Goal: Task Accomplishment & Management: Manage account settings

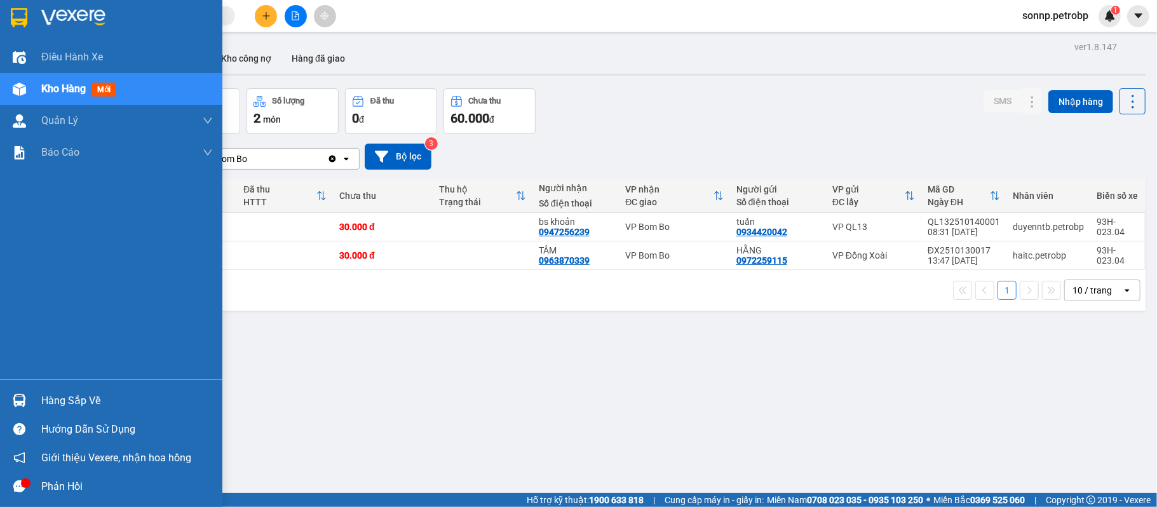
click at [32, 395] on div "Hàng sắp về" at bounding box center [111, 400] width 222 height 29
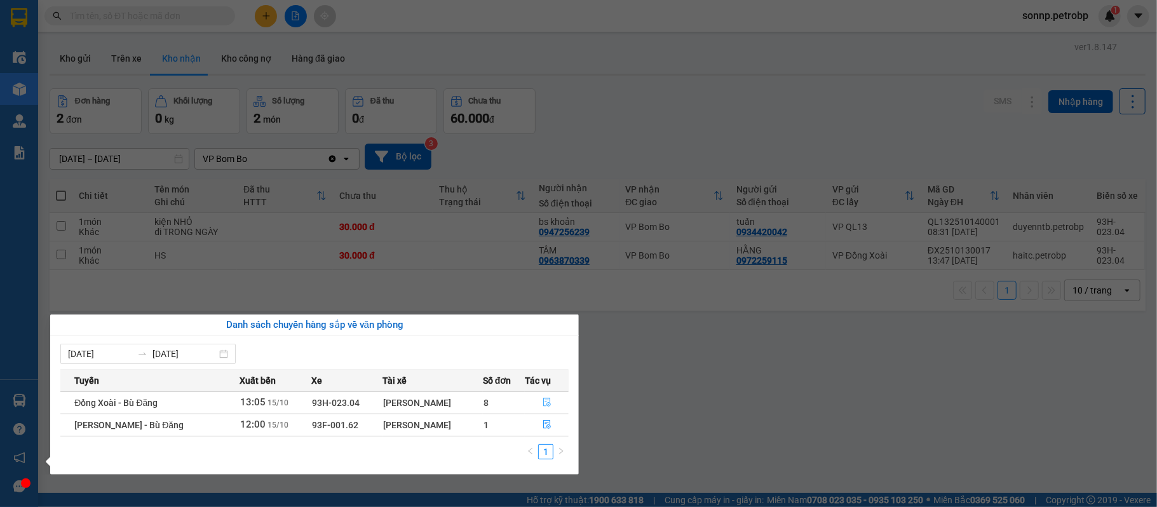
click at [552, 402] on button "button" at bounding box center [546, 403] width 43 height 20
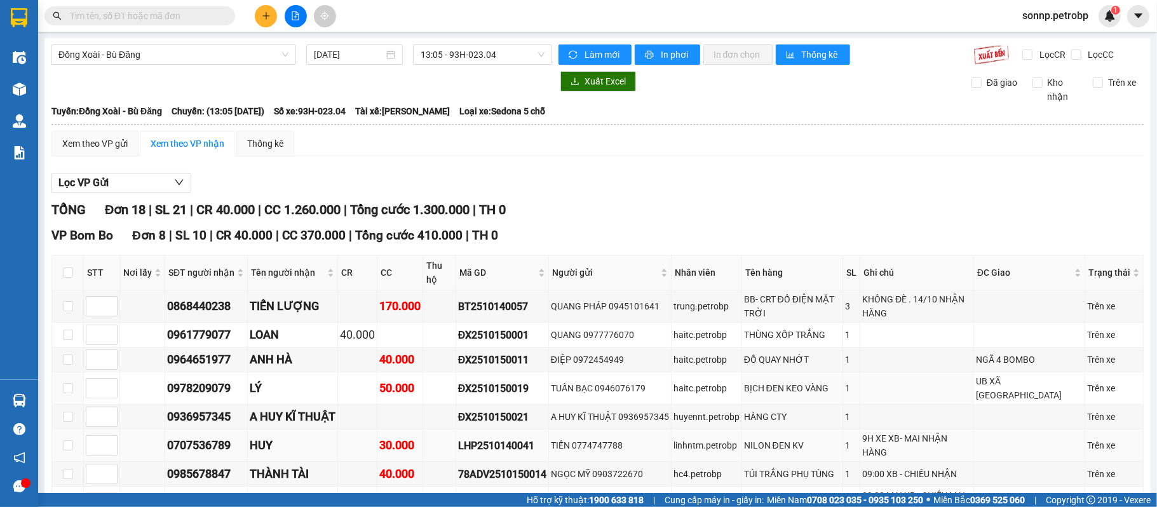
scroll to position [169, 0]
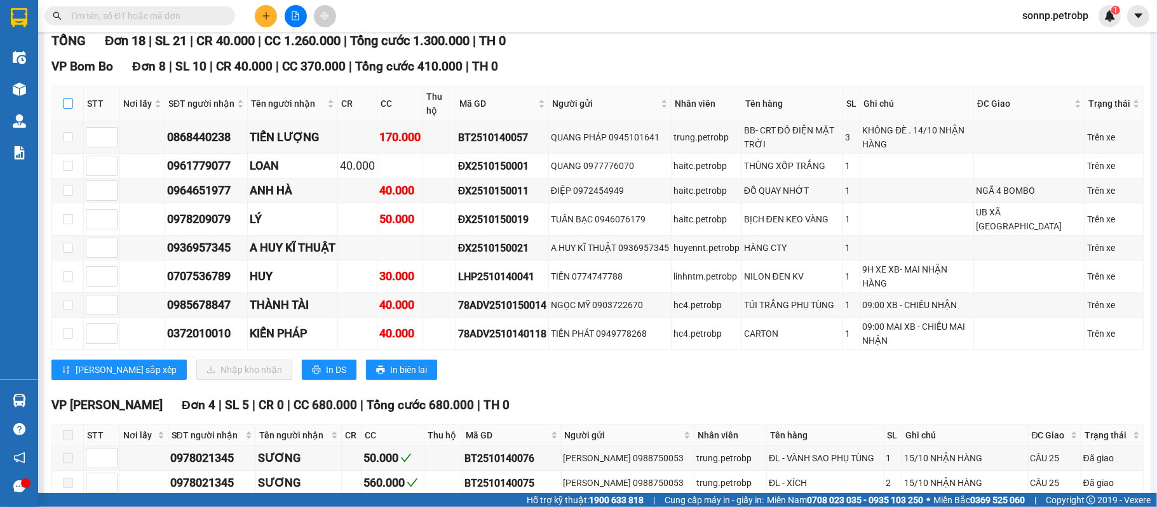
click at [64, 105] on input "checkbox" at bounding box center [68, 103] width 10 height 10
checkbox input "true"
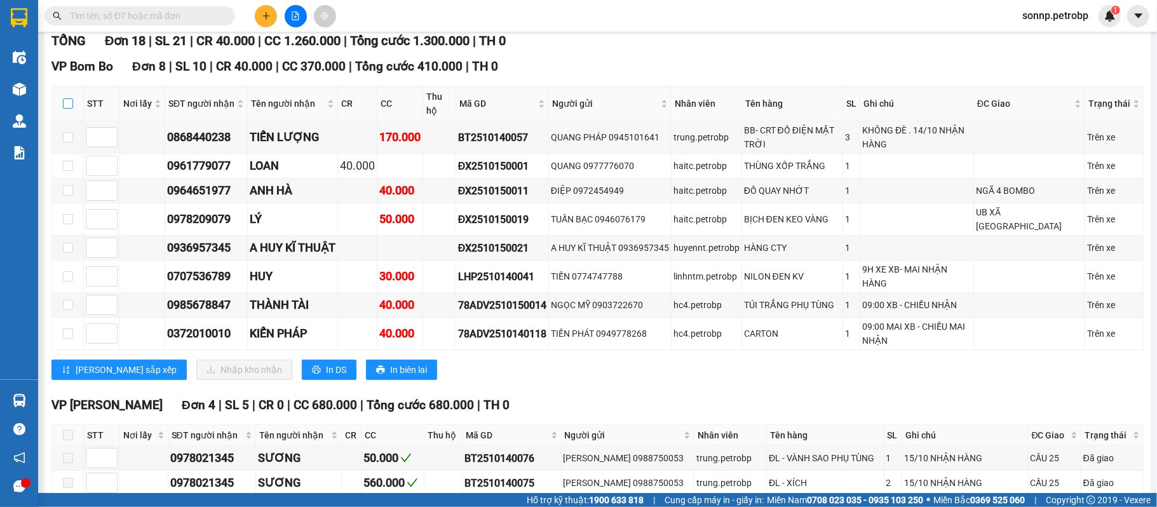
checkbox input "true"
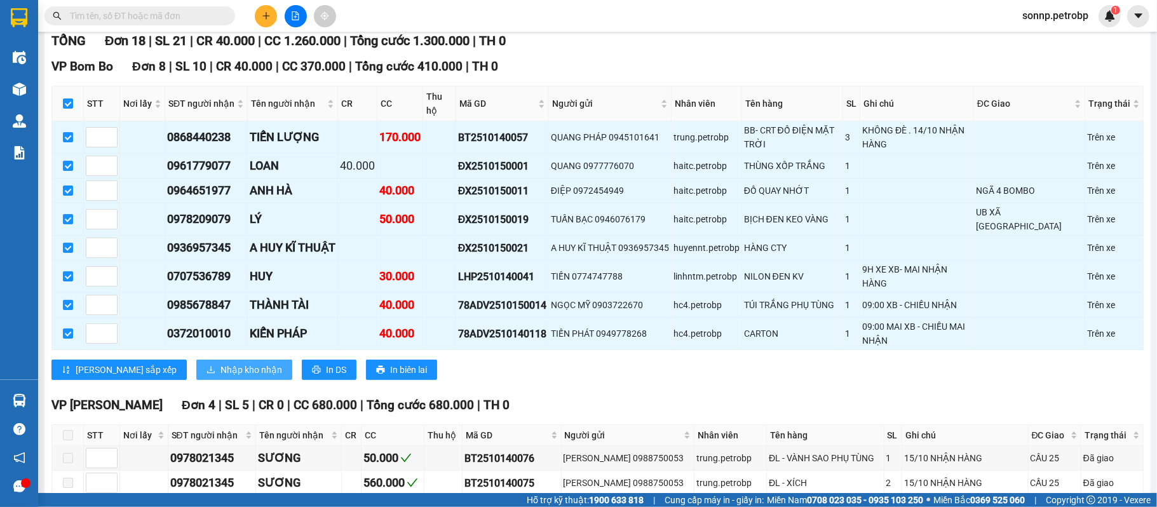
click at [220, 367] on span "Nhập kho nhận" at bounding box center [251, 370] width 62 height 14
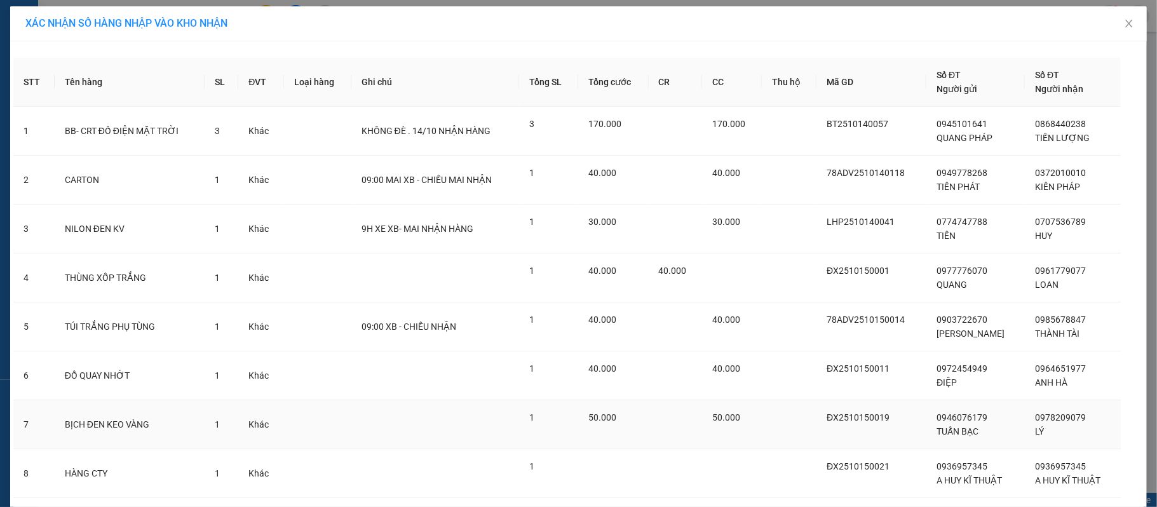
scroll to position [85, 0]
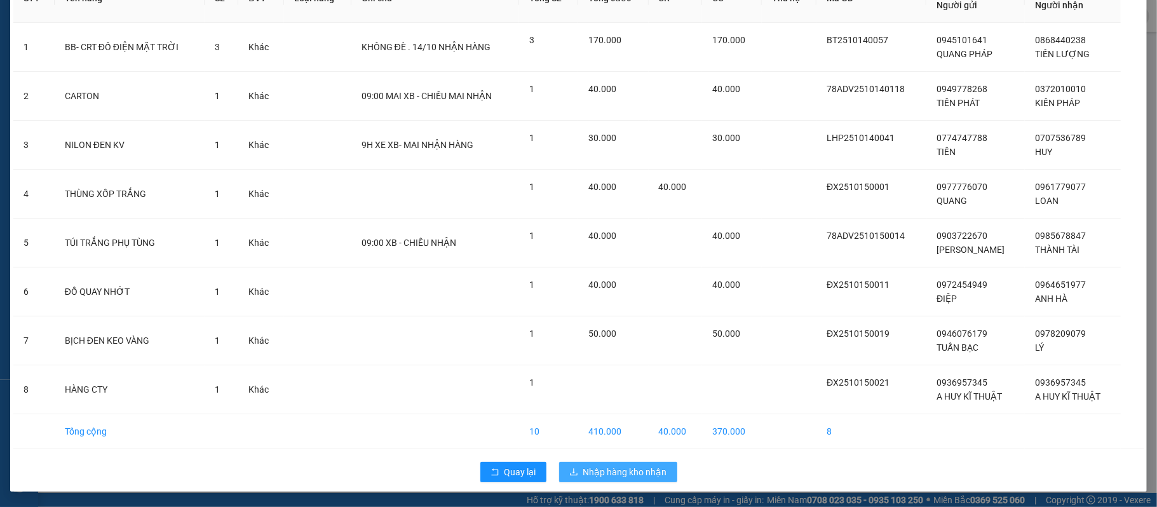
click at [653, 467] on span "Nhập hàng kho nhận" at bounding box center [625, 472] width 84 height 14
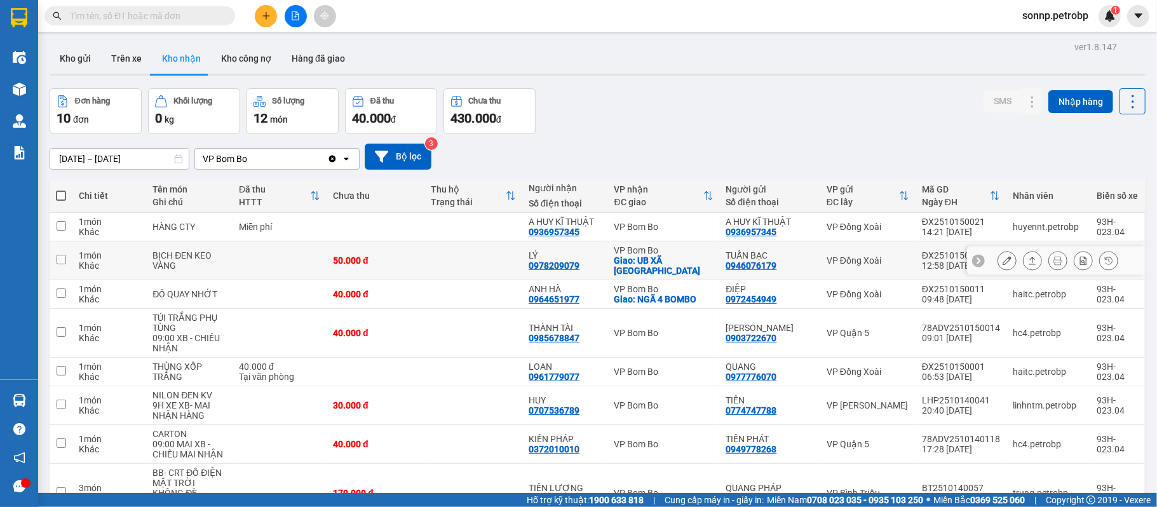
click at [1002, 256] on icon at bounding box center [1006, 260] width 9 height 9
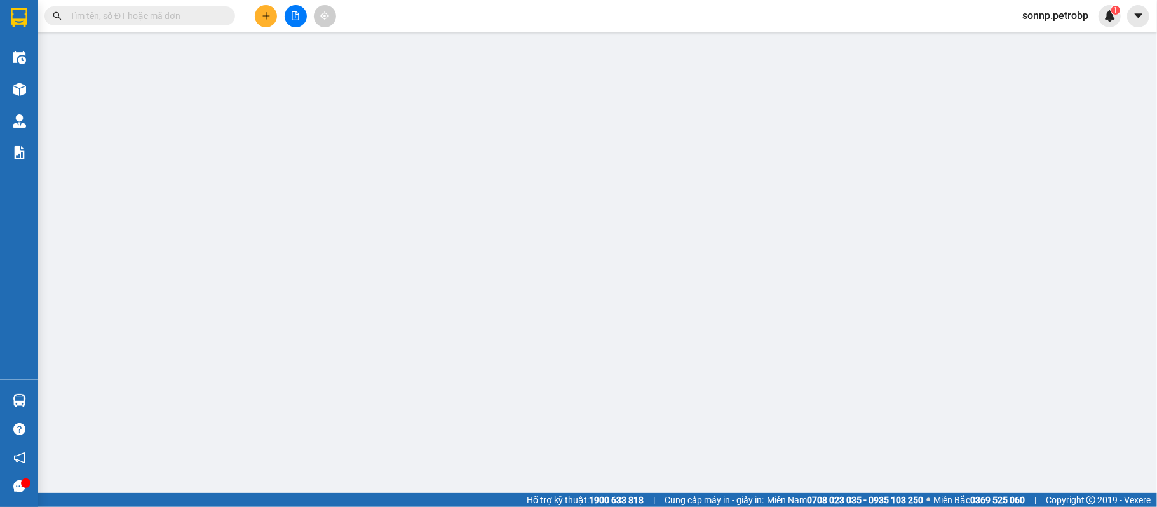
type input "0946076179"
type input "TUẤN BẠC"
type input "0978209079"
type input "LÝ"
checkbox input "true"
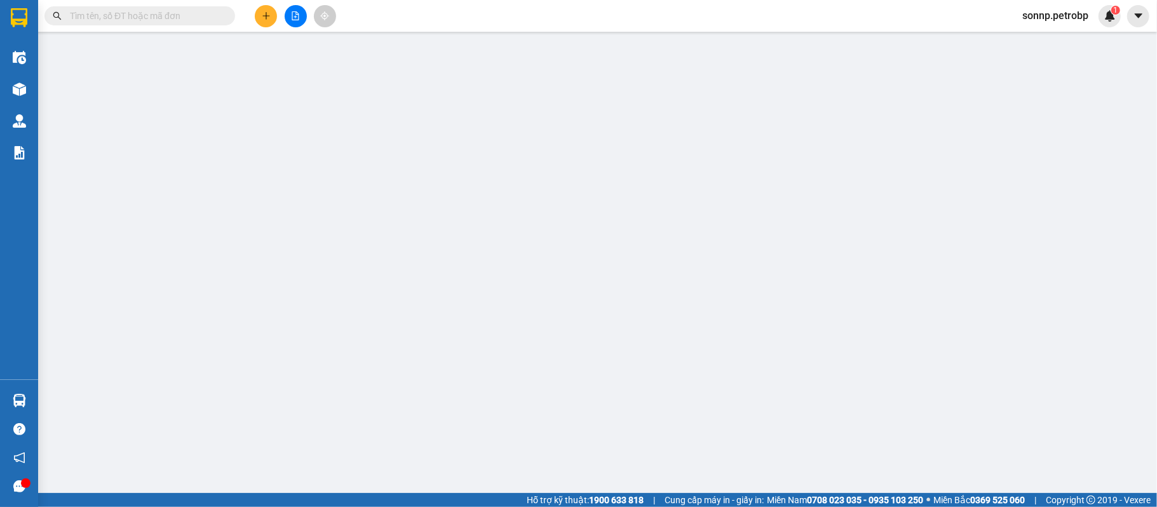
type input "UB XÃ [GEOGRAPHIC_DATA]"
type input "50.000"
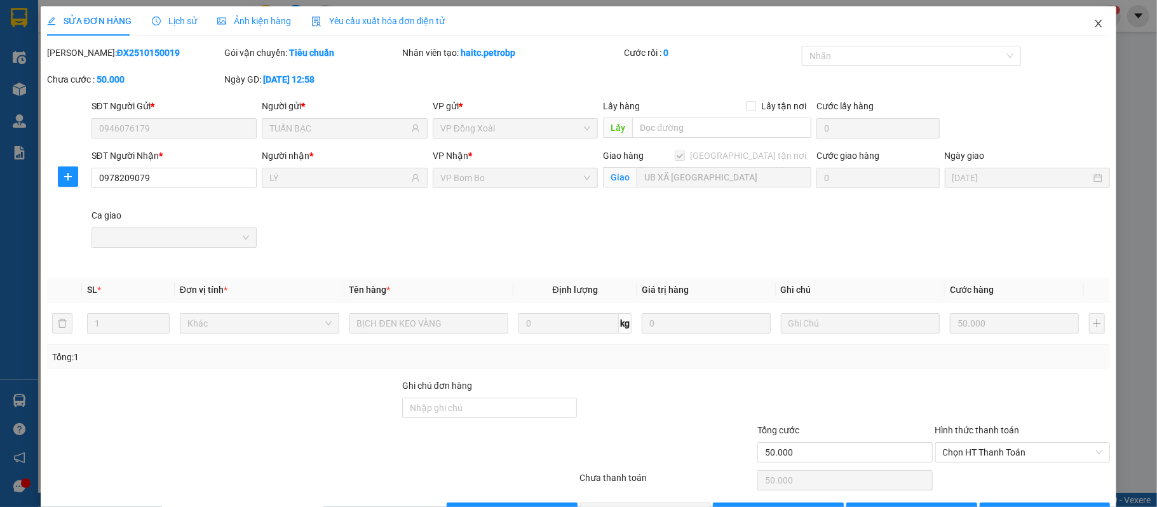
click at [1095, 22] on icon "close" at bounding box center [1098, 24] width 7 height 8
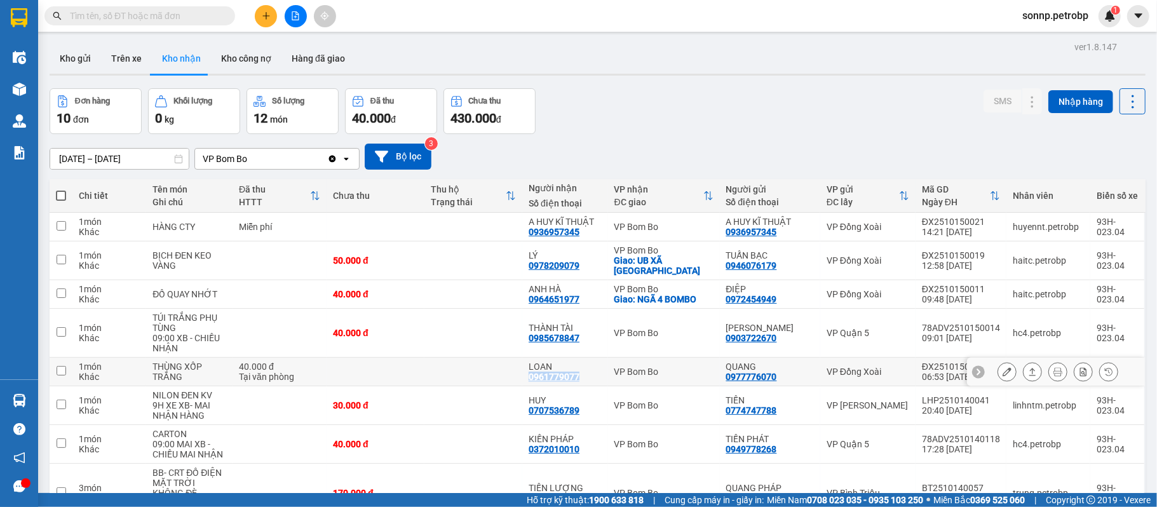
drag, startPoint x: 577, startPoint y: 371, endPoint x: 527, endPoint y: 371, distance: 50.8
click at [527, 371] on td "LOAN 0961779077" at bounding box center [564, 372] width 85 height 29
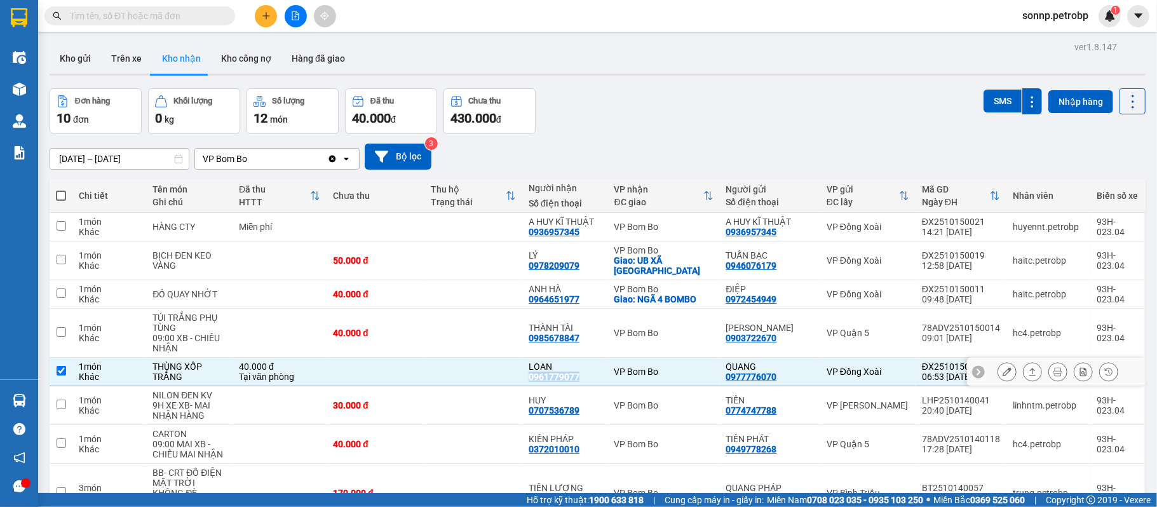
copy div "0961779077"
click at [62, 366] on input "checkbox" at bounding box center [62, 371] width 10 height 10
checkbox input "false"
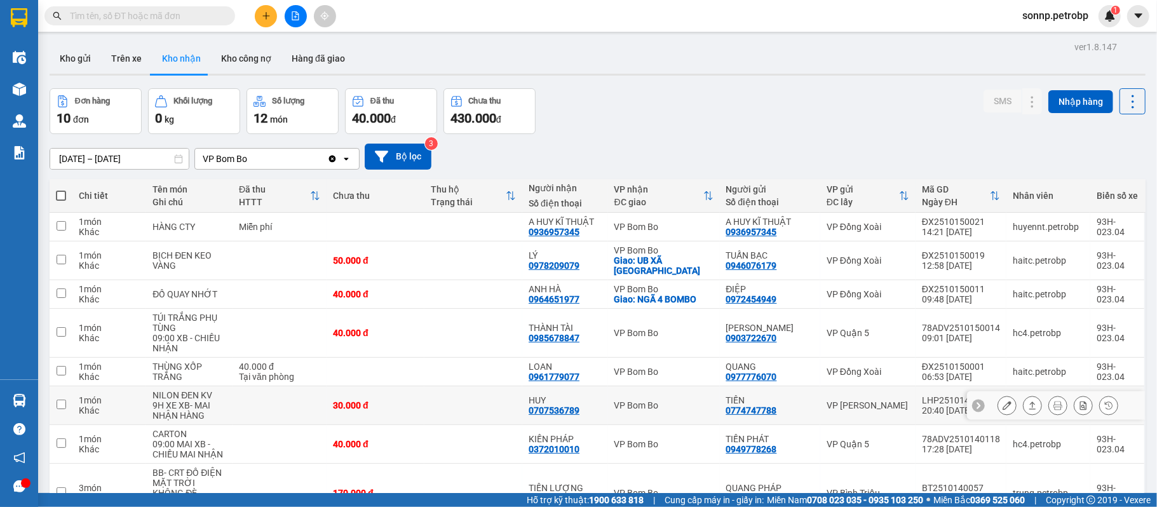
click at [602, 391] on td "HUY 0707536789" at bounding box center [564, 405] width 85 height 39
checkbox input "true"
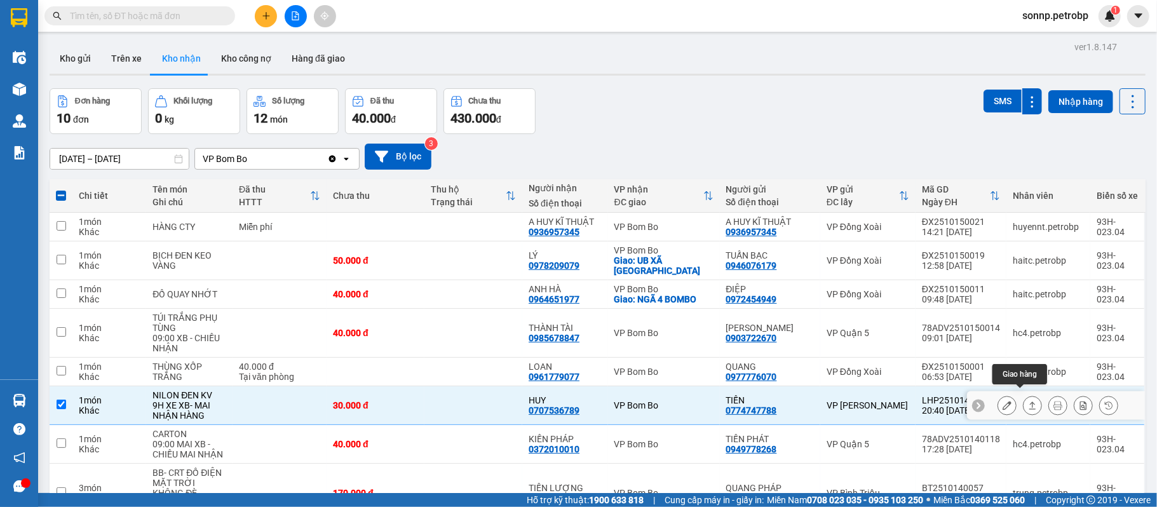
click at [1028, 401] on icon at bounding box center [1032, 405] width 9 height 9
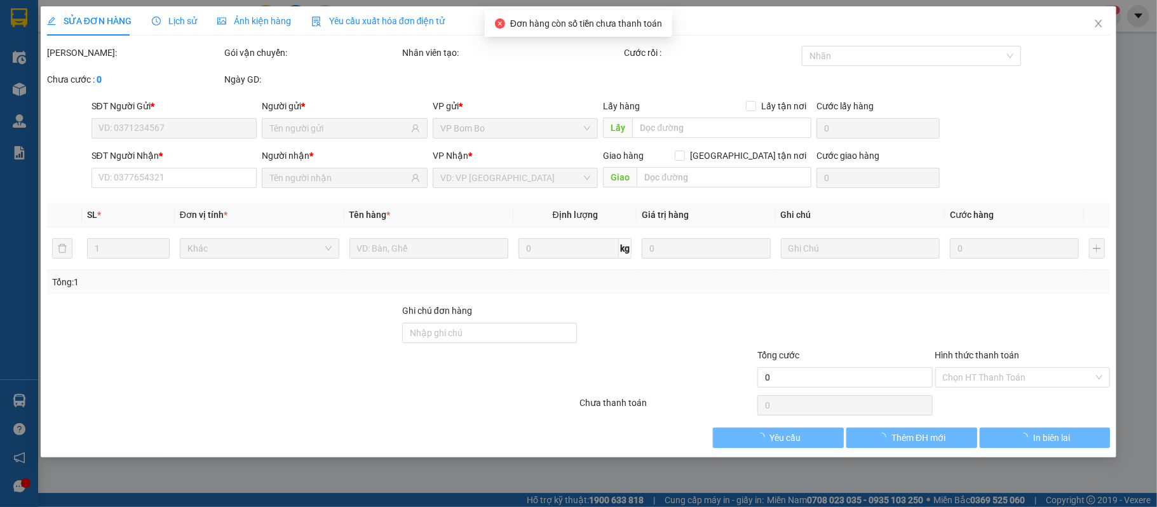
type input "0774747788"
type input "TIẾN"
type input "0707536789"
type input "HUY"
type input "30.000"
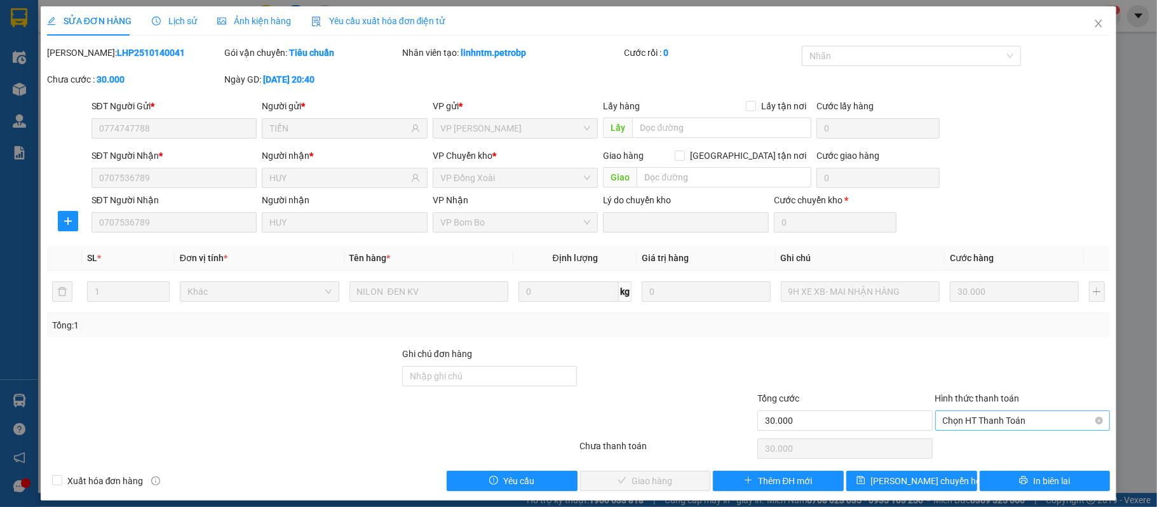
click at [989, 419] on span "Chọn HT Thanh Toán" at bounding box center [1023, 420] width 160 height 19
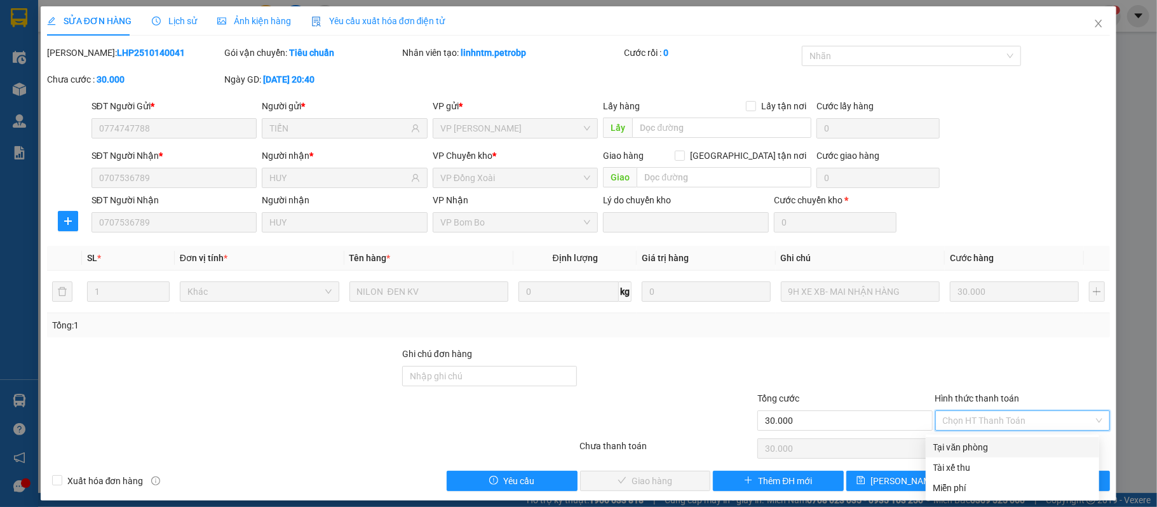
click at [981, 443] on div "Tại văn phòng" at bounding box center [1012, 447] width 158 height 14
type input "0"
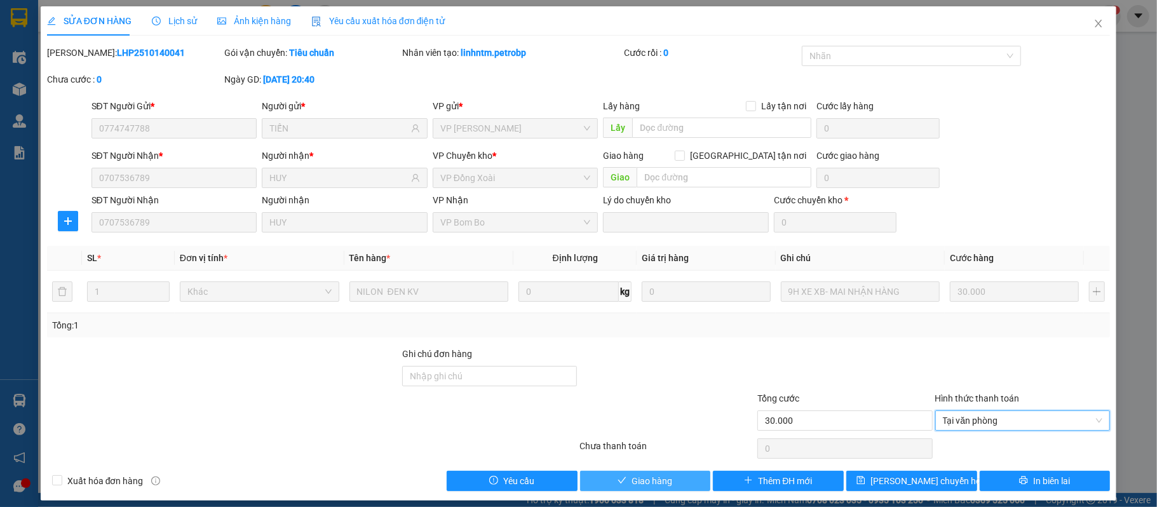
click at [669, 478] on button "Giao hàng" at bounding box center [645, 481] width 131 height 20
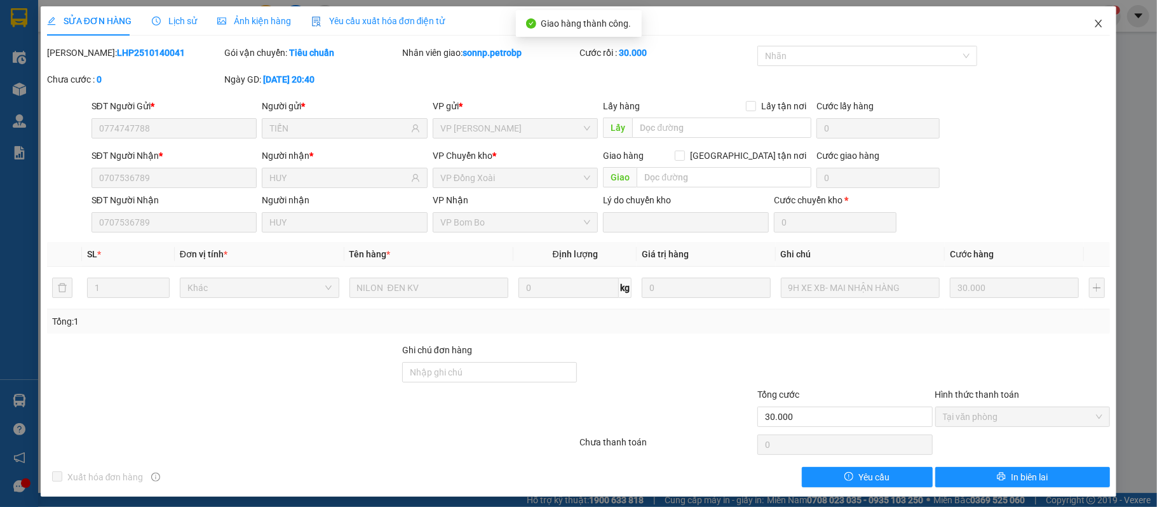
click at [1093, 26] on icon "close" at bounding box center [1098, 23] width 10 height 10
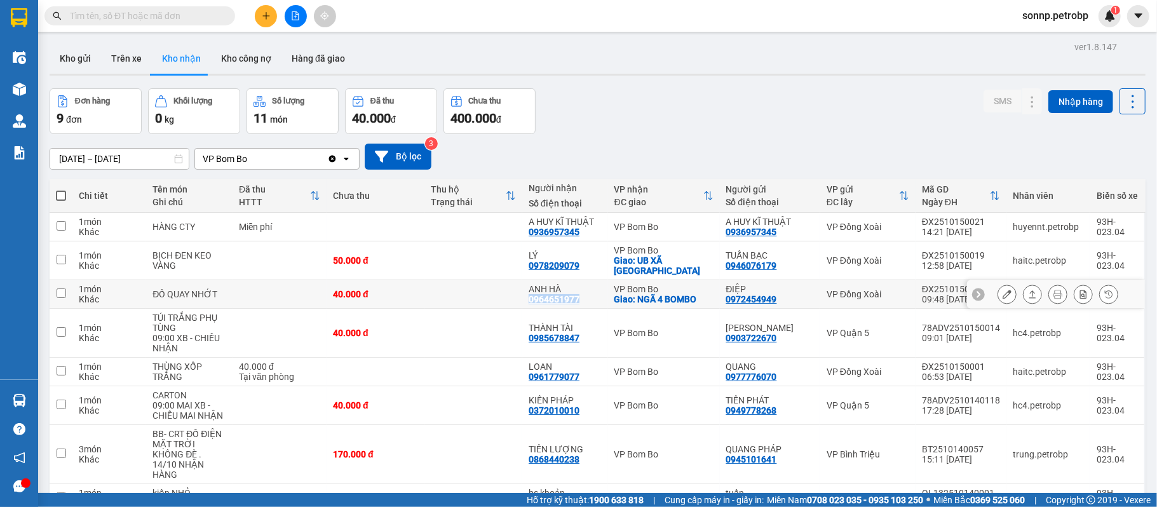
drag, startPoint x: 577, startPoint y: 291, endPoint x: 523, endPoint y: 296, distance: 53.6
click at [523, 296] on td "ANH HÀ 0964651977" at bounding box center [564, 294] width 85 height 29
checkbox input "true"
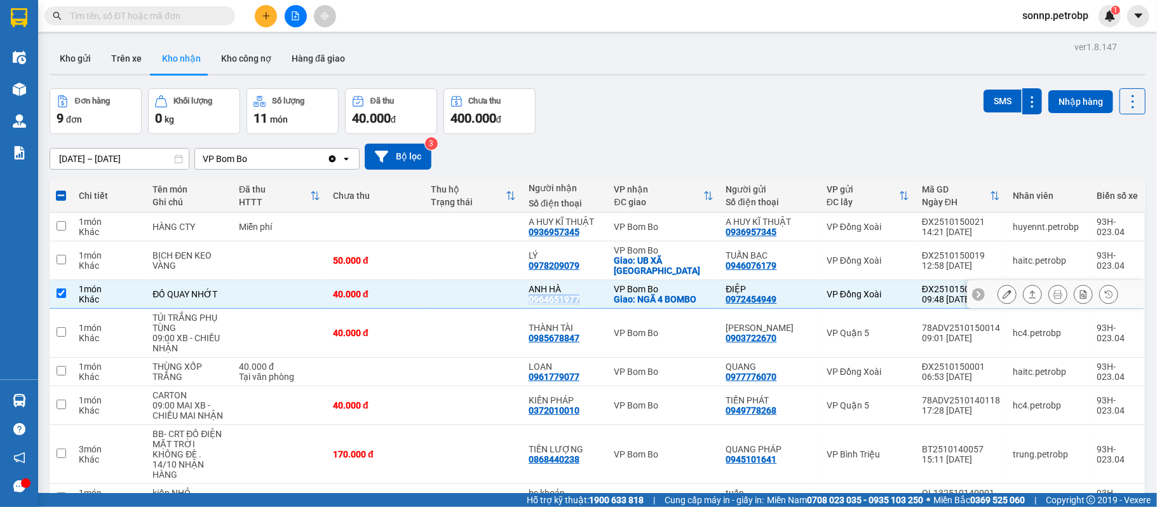
copy div "0964651977"
click at [272, 13] on button at bounding box center [266, 16] width 22 height 22
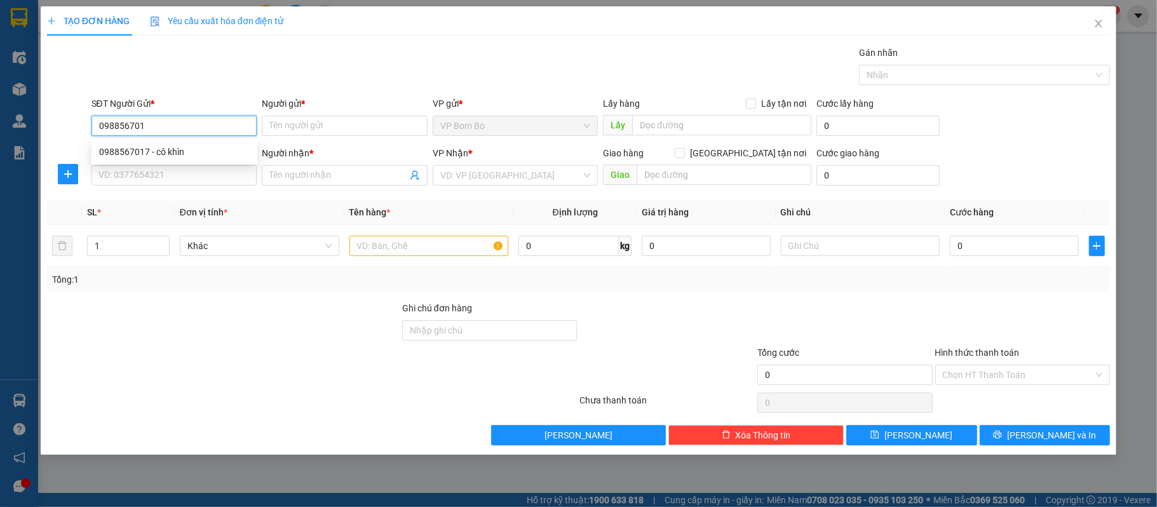
type input "0988567017"
click at [175, 143] on div "0988567017 - cô khìn" at bounding box center [174, 152] width 166 height 20
type input "cô khìn"
type input "0975889379"
type input "TUYỀN"
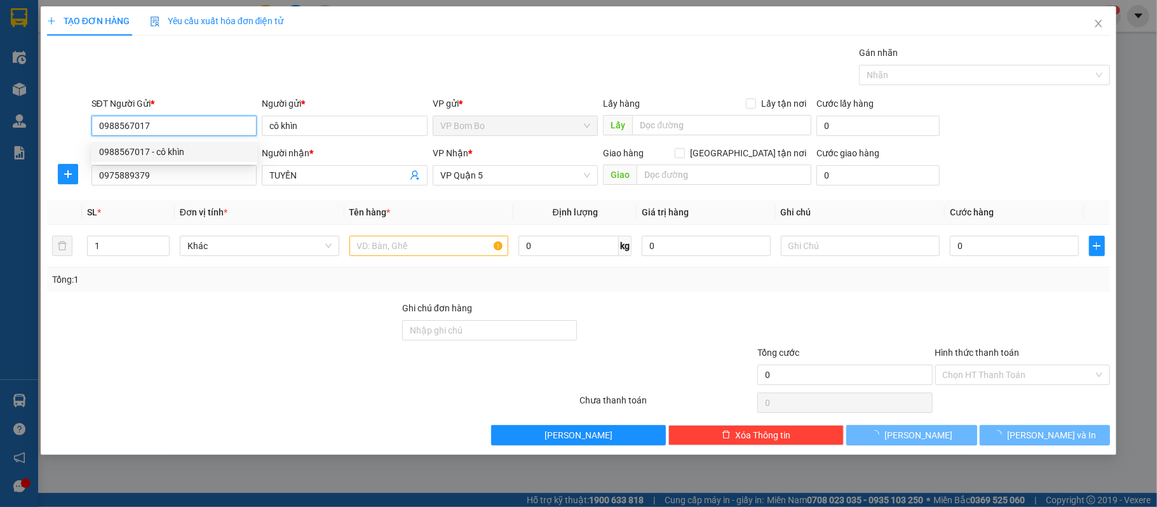
type input "40.000"
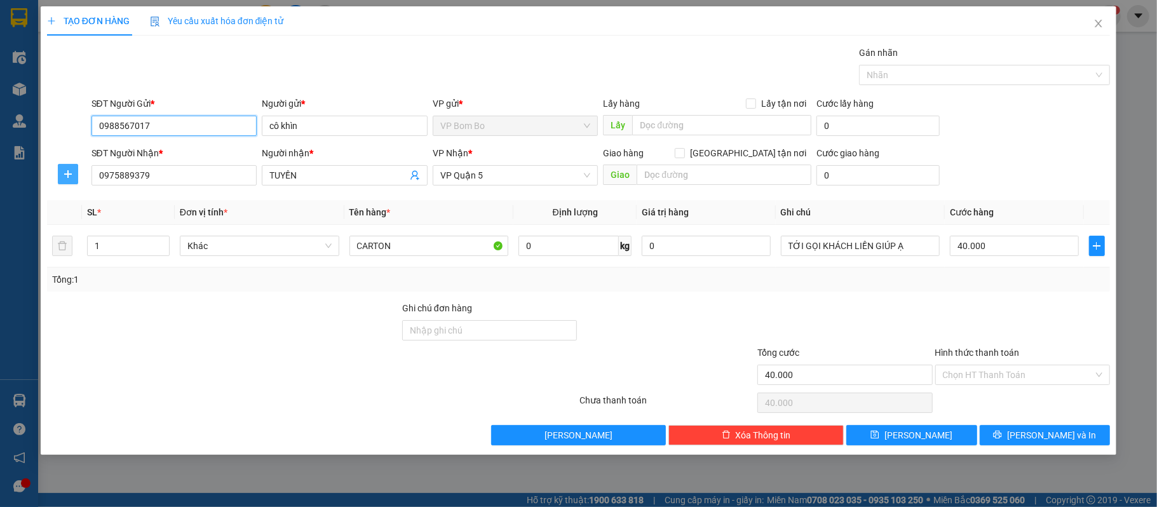
type input "0988567017"
click at [61, 177] on span "plus" at bounding box center [67, 174] width 19 height 10
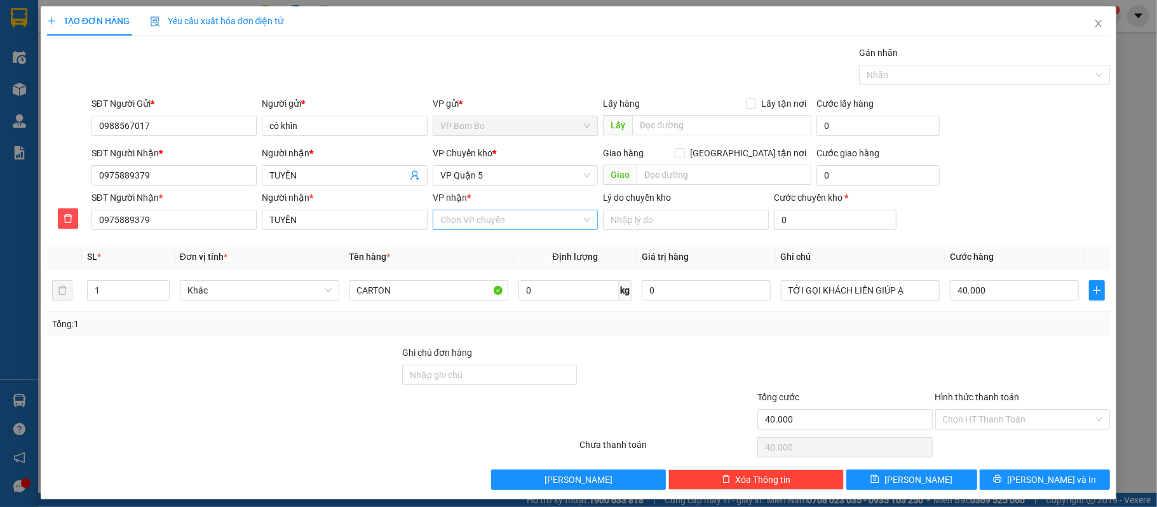
click at [494, 224] on input "VP nhận *" at bounding box center [511, 219] width 142 height 19
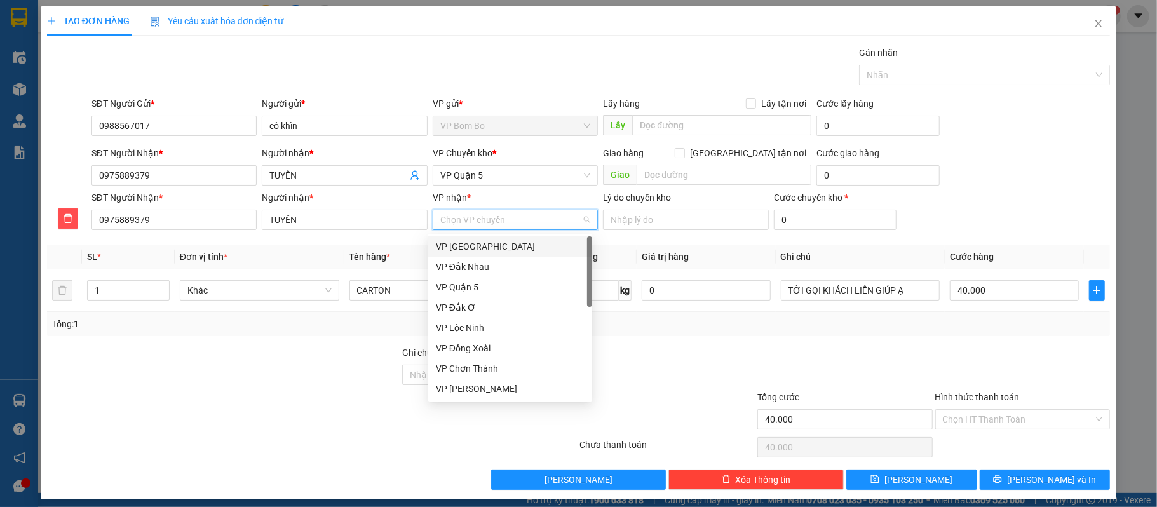
type input "Q"
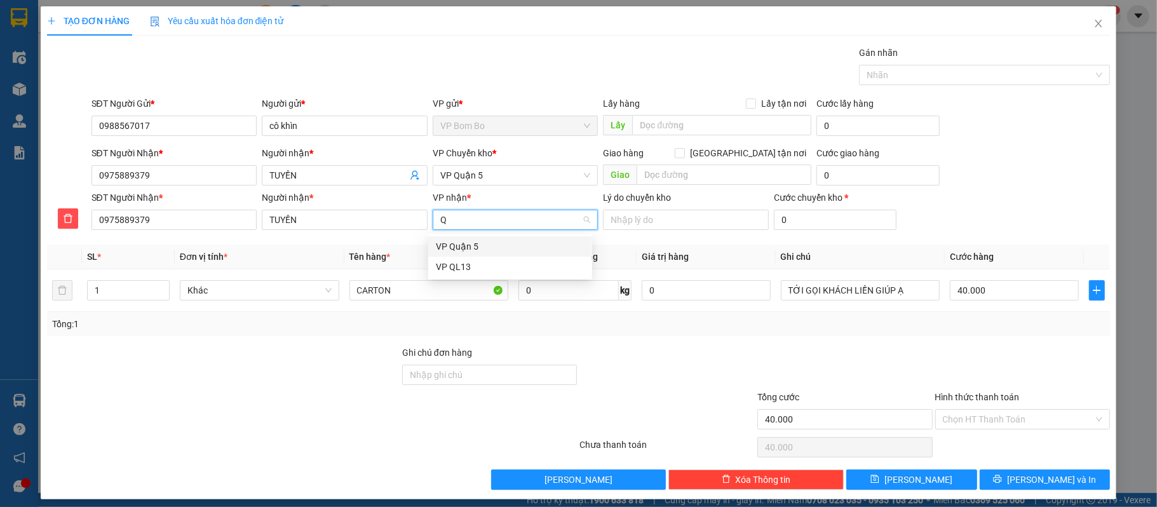
click at [494, 245] on div "VP Quận 5" at bounding box center [510, 246] width 149 height 14
click at [486, 178] on span "VP Quận 5" at bounding box center [515, 175] width 151 height 19
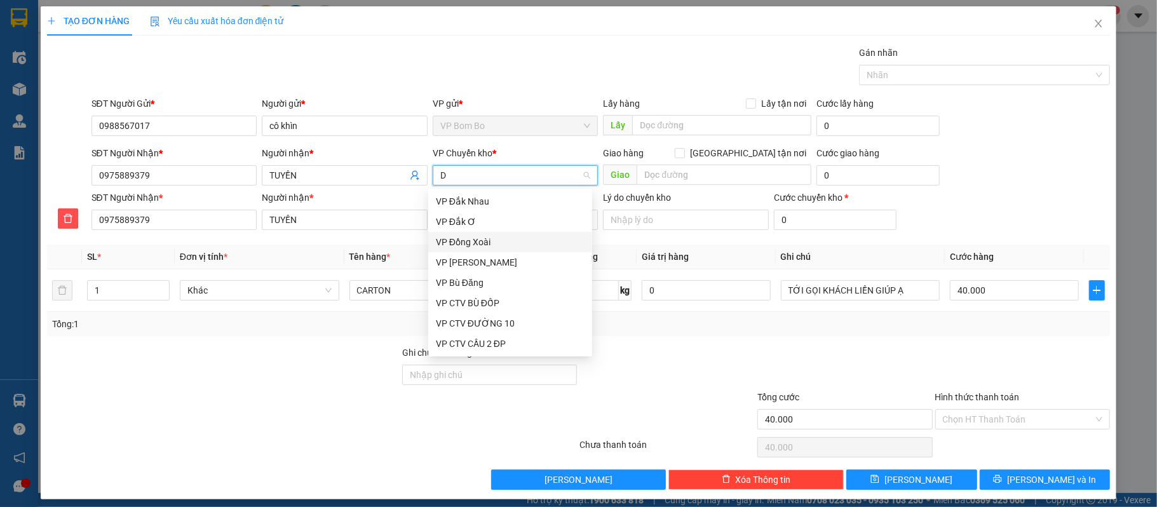
type input "Đ"
click at [506, 222] on div "VP Đồng Xoài" at bounding box center [510, 222] width 149 height 14
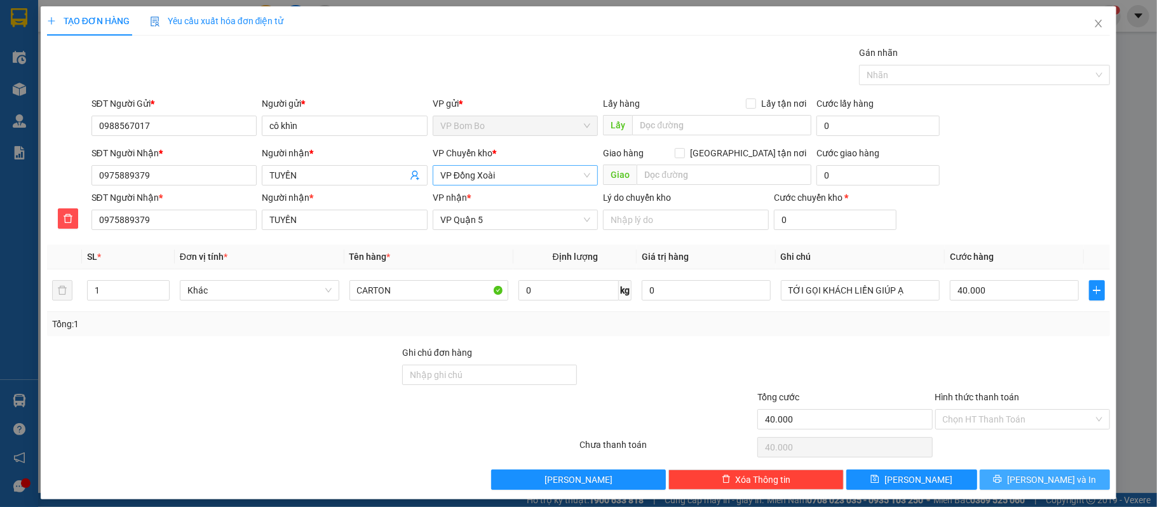
click at [1037, 483] on span "[PERSON_NAME] và In" at bounding box center [1051, 480] width 89 height 14
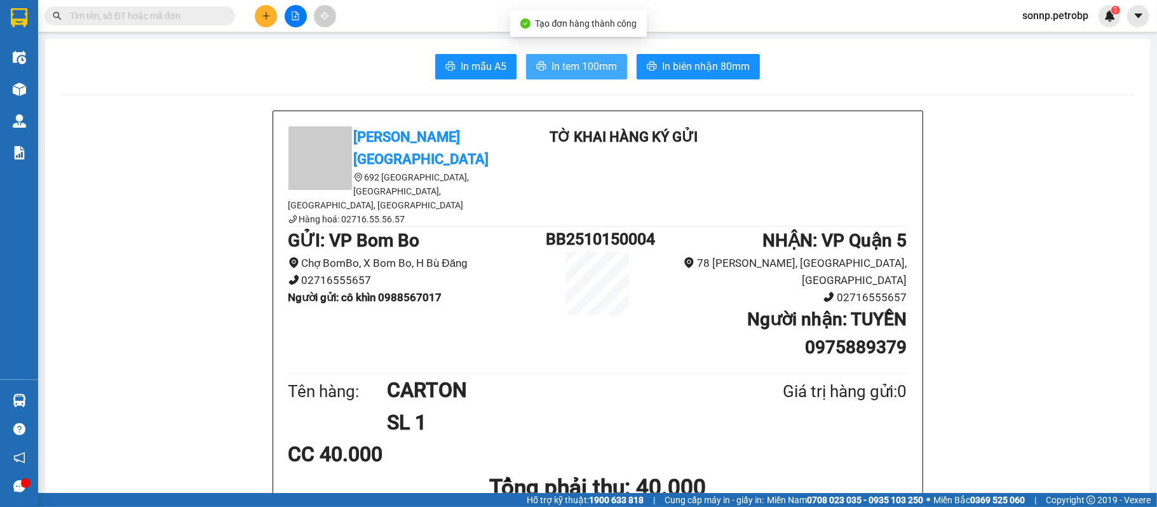
click at [584, 70] on span "In tem 100mm" at bounding box center [583, 66] width 65 height 16
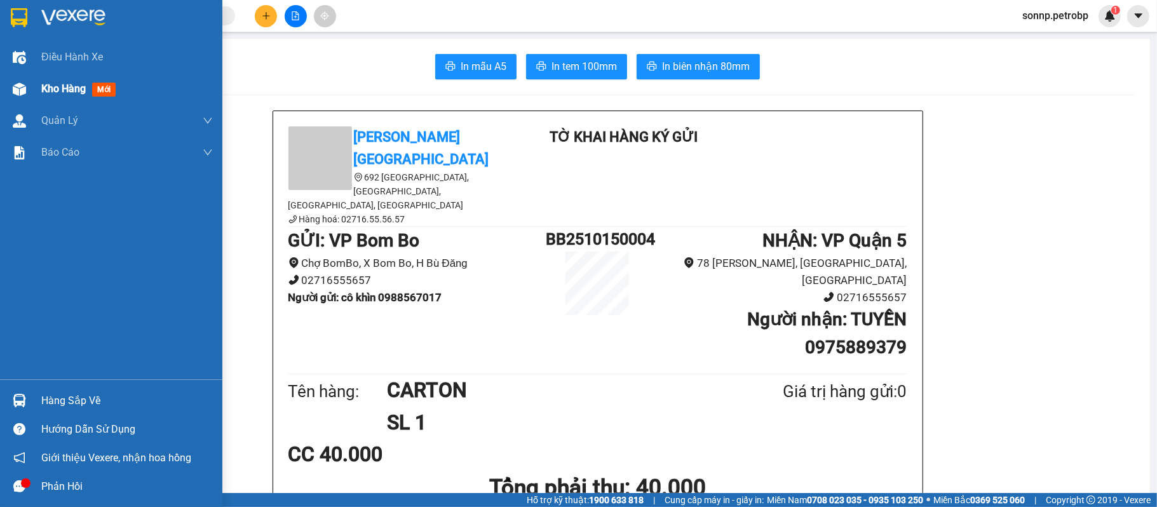
click at [69, 84] on span "Kho hàng" at bounding box center [63, 89] width 44 height 12
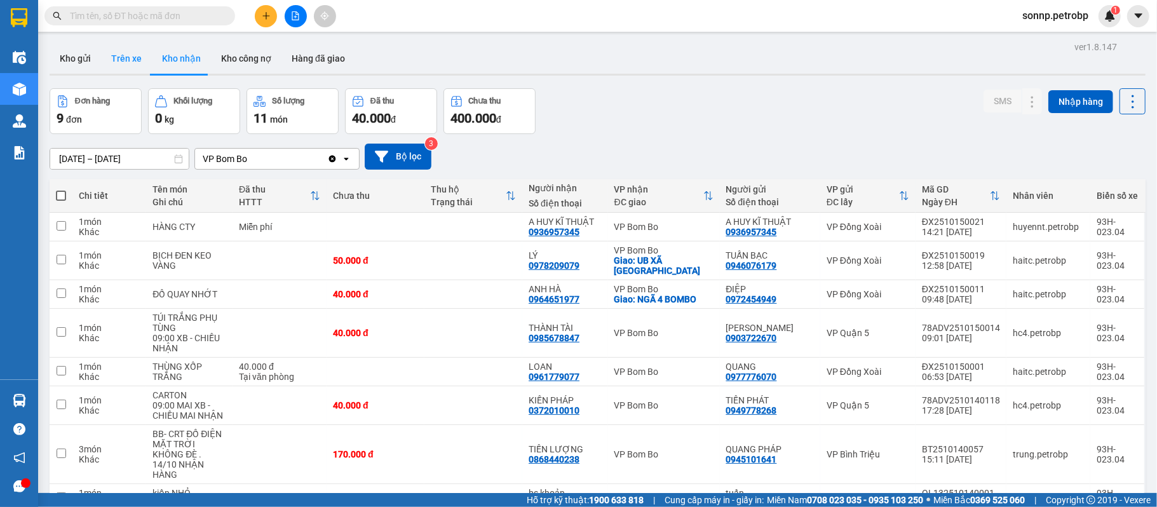
click at [119, 52] on button "Trên xe" at bounding box center [126, 58] width 51 height 30
type input "[DATE] – [DATE]"
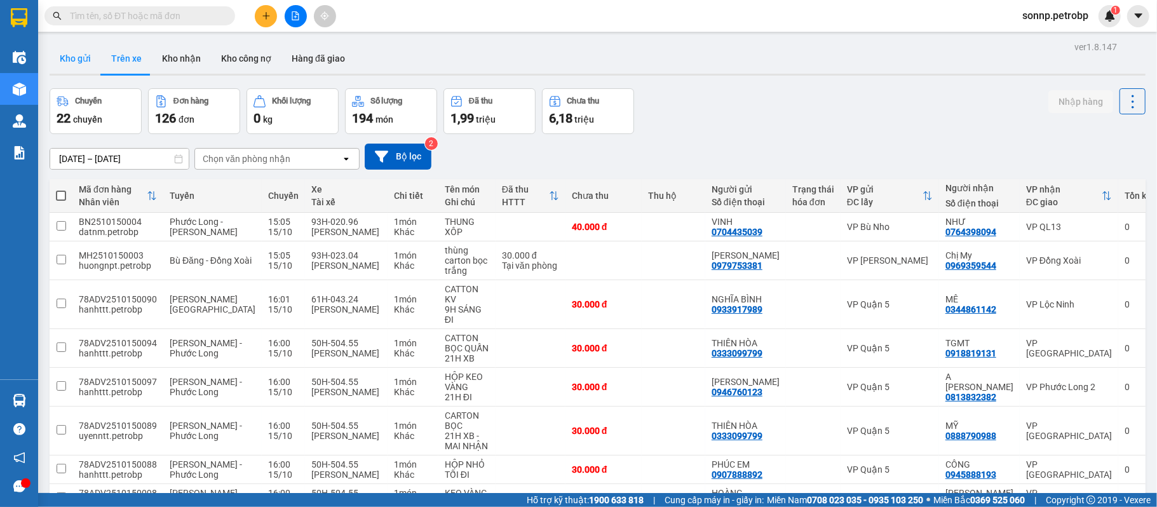
click at [75, 58] on button "Kho gửi" at bounding box center [75, 58] width 51 height 30
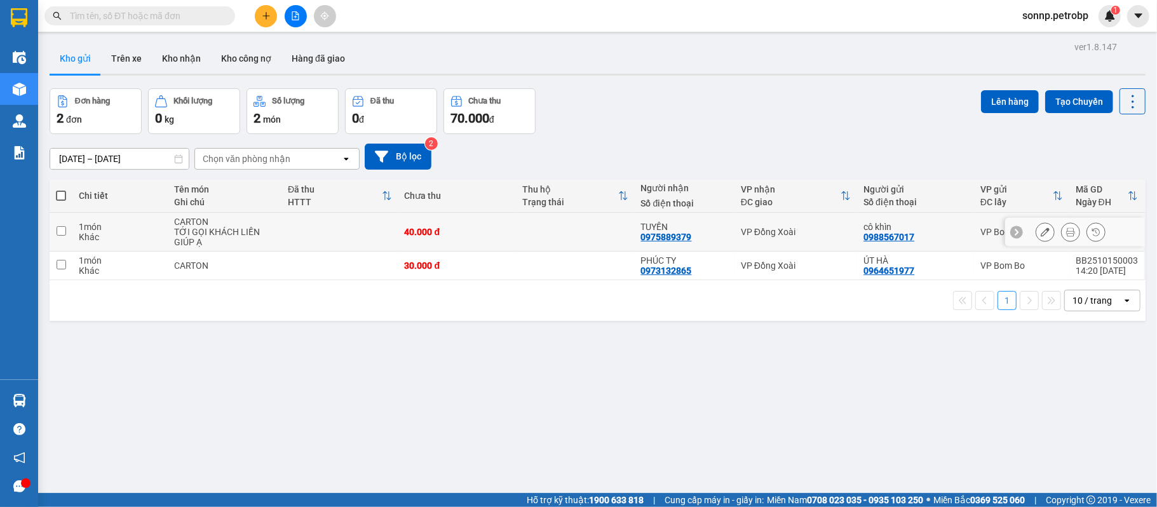
click at [269, 237] on div "TỚI GỌI KHÁCH LIỀN GIÚP Ạ" at bounding box center [224, 237] width 101 height 20
checkbox input "true"
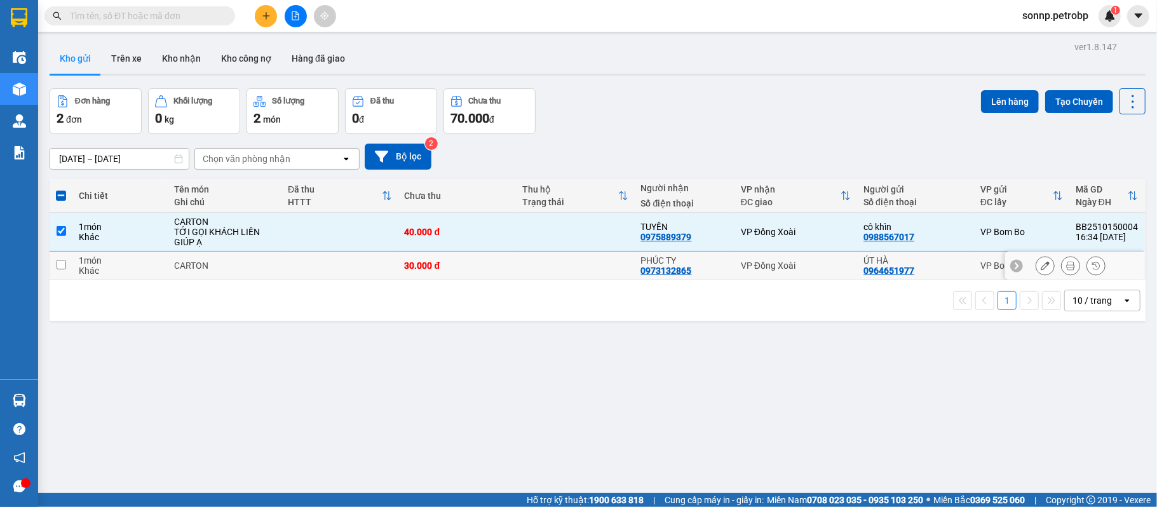
click at [275, 257] on td "CARTON" at bounding box center [225, 266] width 114 height 29
checkbox input "true"
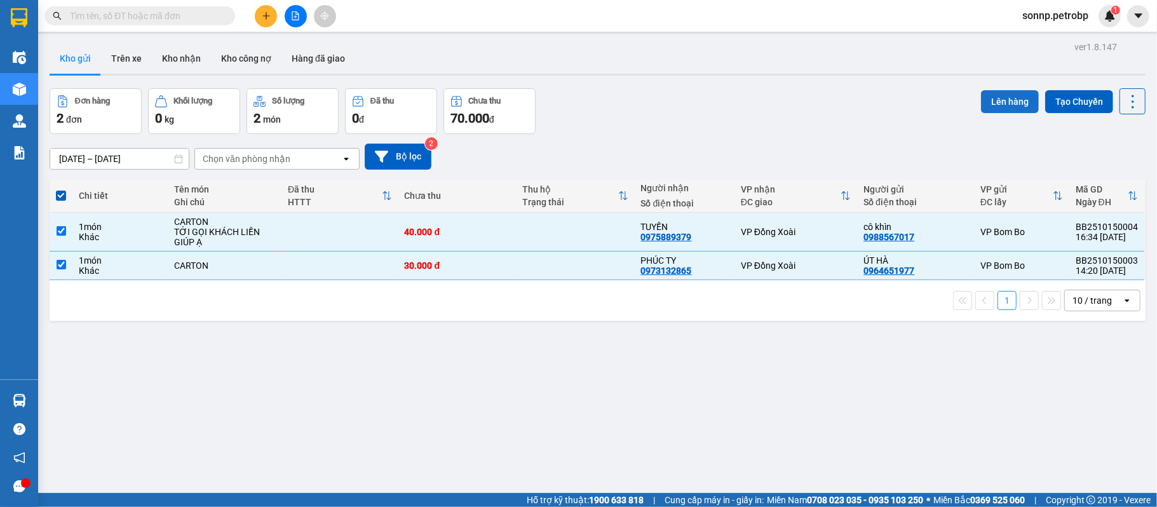
click at [1009, 102] on button "Lên hàng" at bounding box center [1010, 101] width 58 height 23
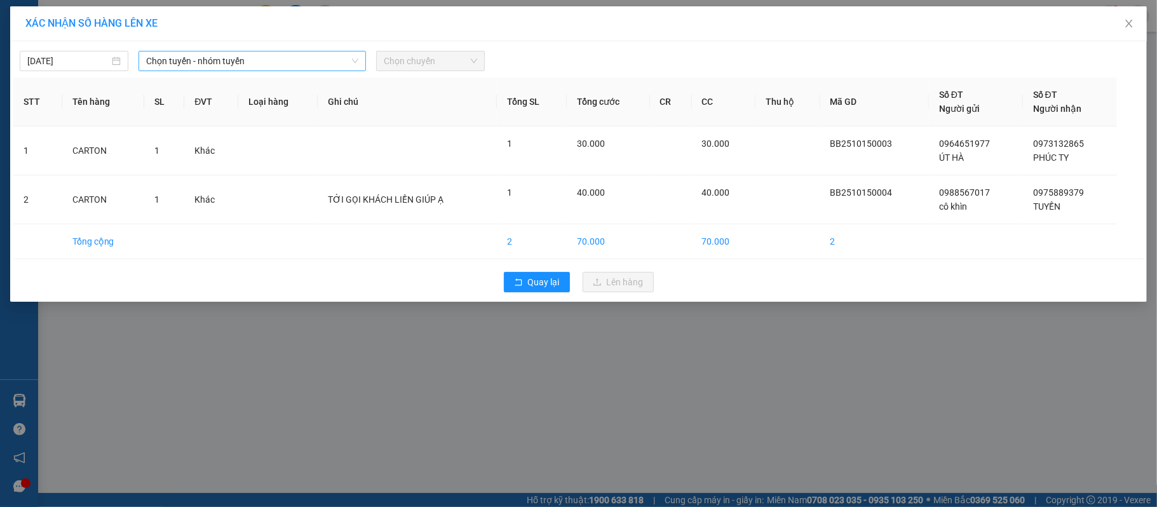
click at [234, 52] on span "Chọn tuyến - nhóm tuyến" at bounding box center [252, 60] width 212 height 19
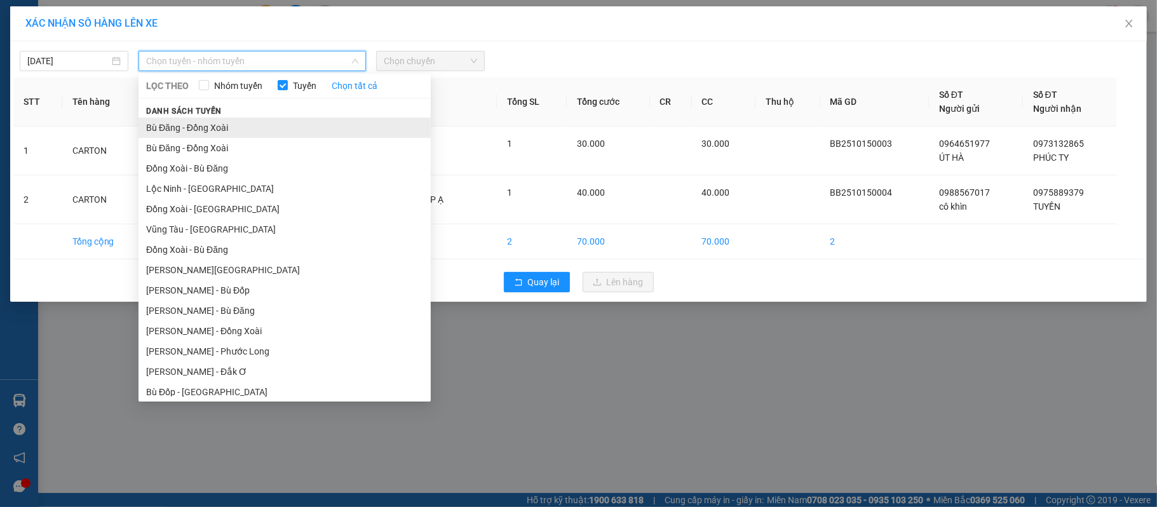
click at [232, 127] on li "Bù Đăng - Đồng Xoài" at bounding box center [284, 128] width 292 height 20
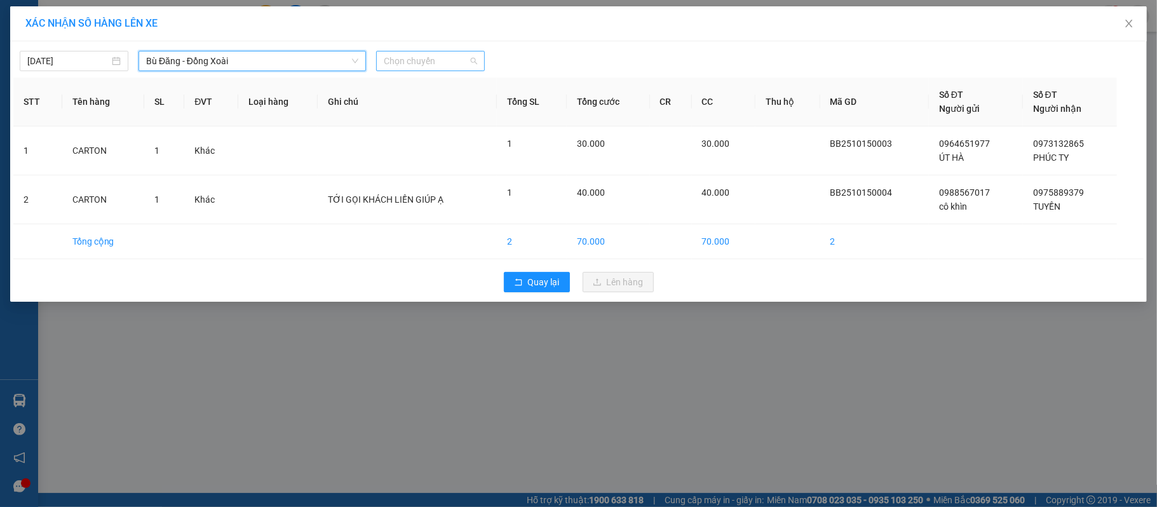
click at [454, 57] on span "Chọn chuyến" at bounding box center [430, 60] width 93 height 19
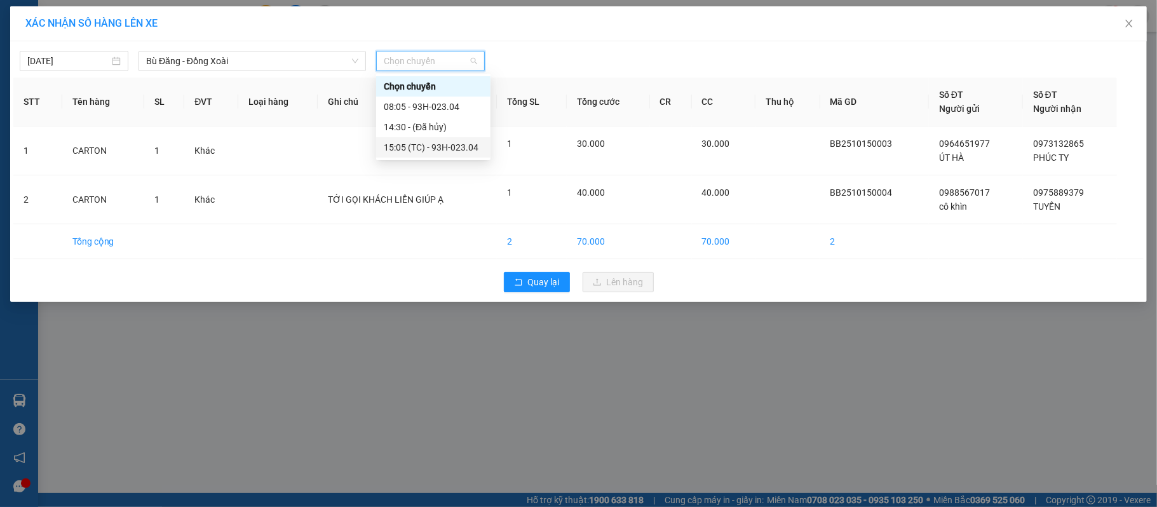
click at [464, 148] on div "15:05 (TC) - 93H-023.04" at bounding box center [433, 147] width 99 height 14
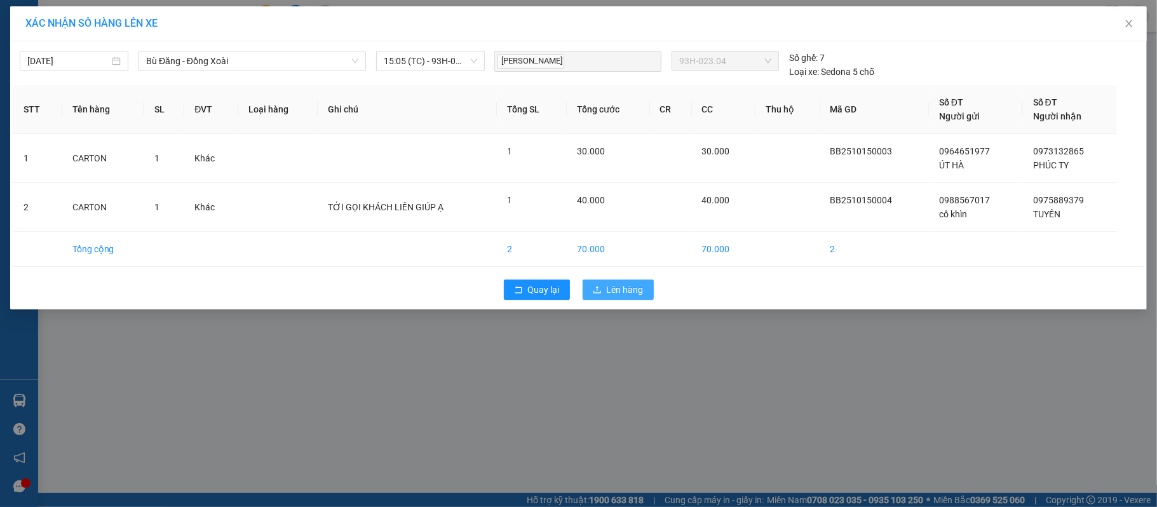
click at [629, 293] on span "Lên hàng" at bounding box center [625, 290] width 37 height 14
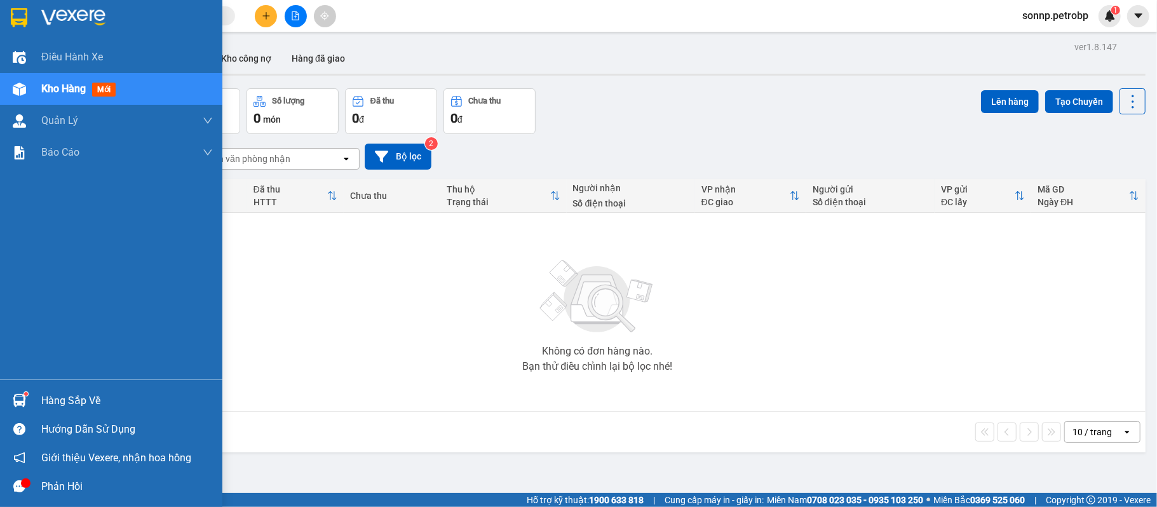
click at [27, 393] on sup at bounding box center [26, 394] width 4 height 4
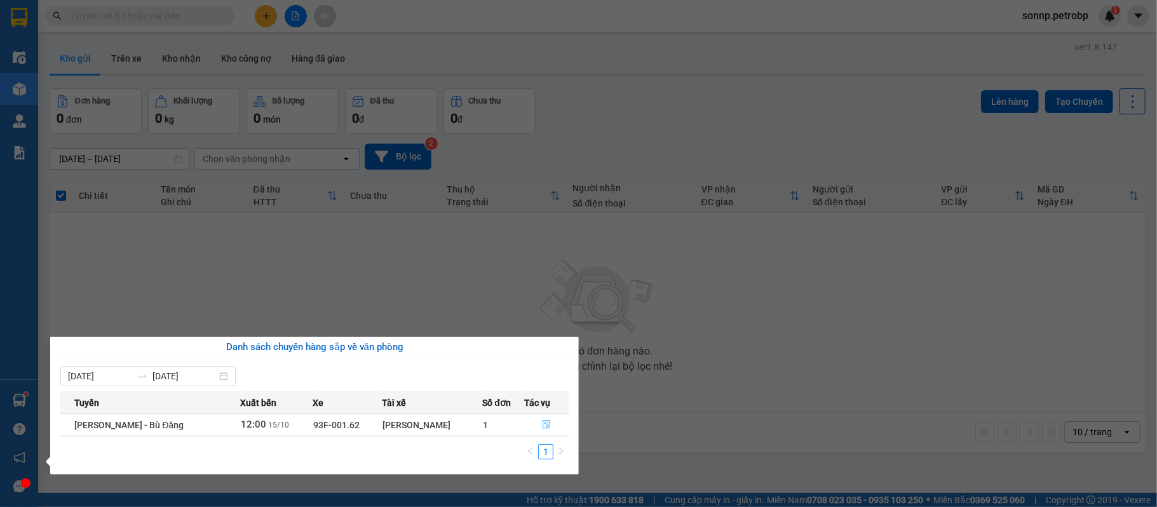
click at [549, 426] on icon "file-done" at bounding box center [546, 424] width 9 height 9
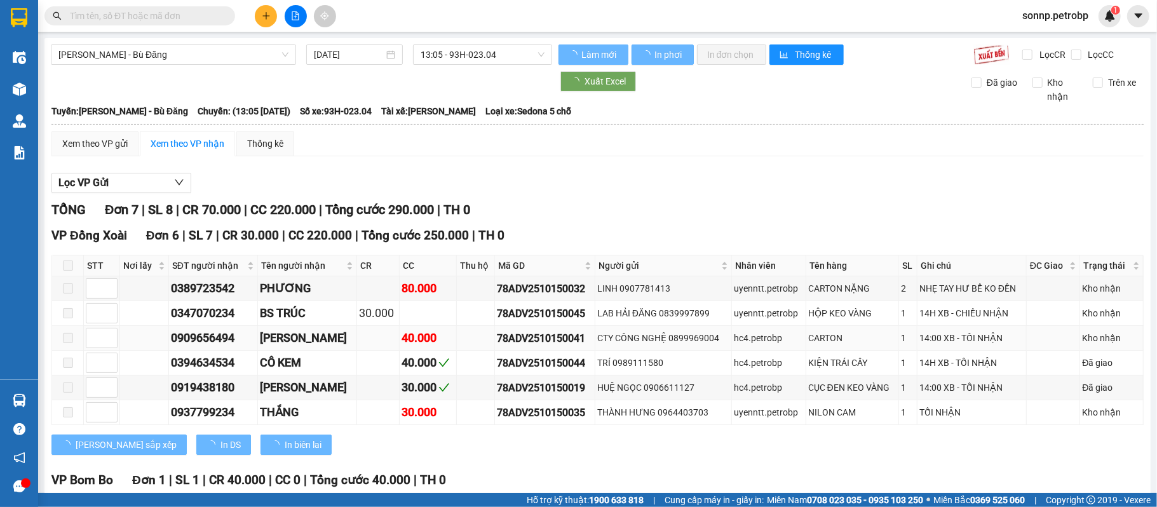
scroll to position [123, 0]
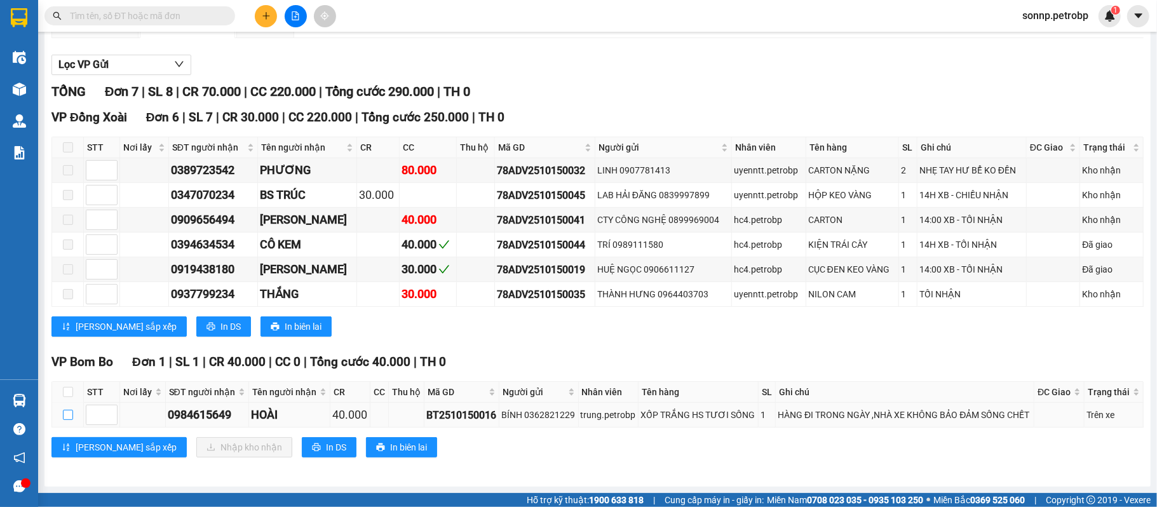
click at [66, 417] on input "checkbox" at bounding box center [68, 415] width 10 height 10
checkbox input "true"
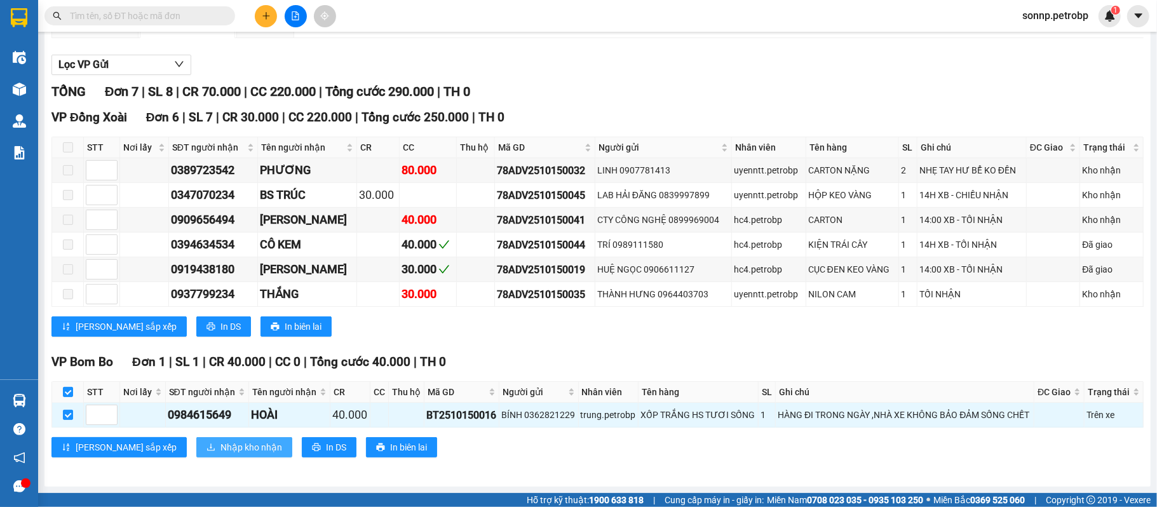
click at [220, 450] on span "Nhập kho nhận" at bounding box center [251, 447] width 62 height 14
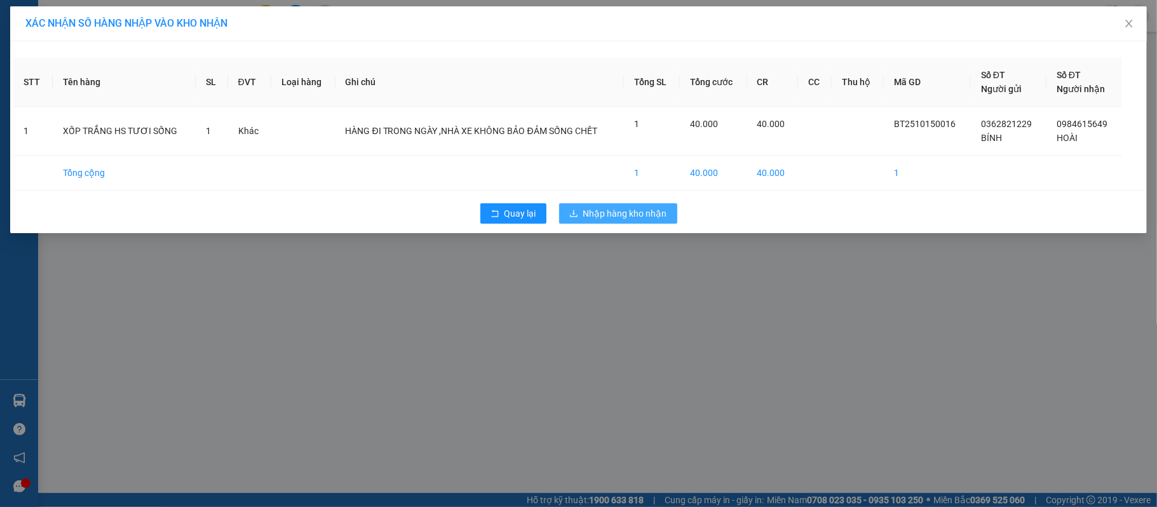
click at [645, 215] on span "Nhập hàng kho nhận" at bounding box center [625, 213] width 84 height 14
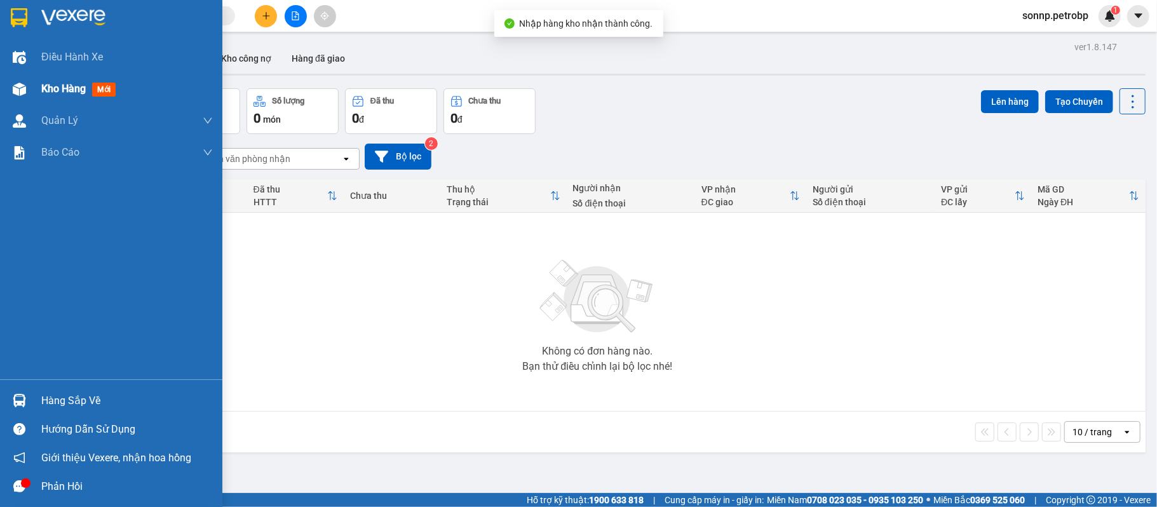
click at [34, 77] on div "Kho hàng mới" at bounding box center [111, 89] width 222 height 32
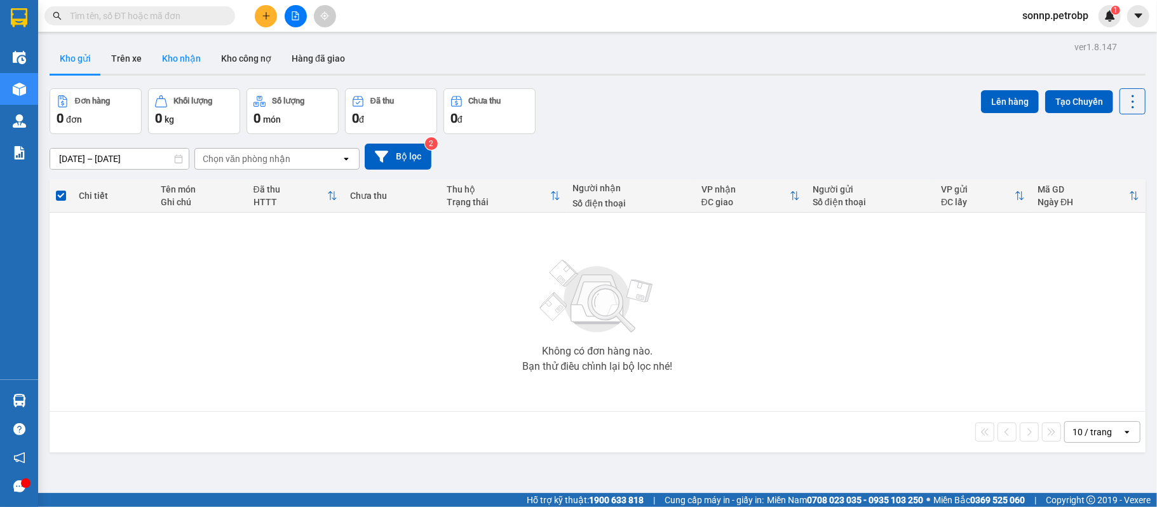
click at [178, 56] on button "Kho nhận" at bounding box center [181, 58] width 59 height 30
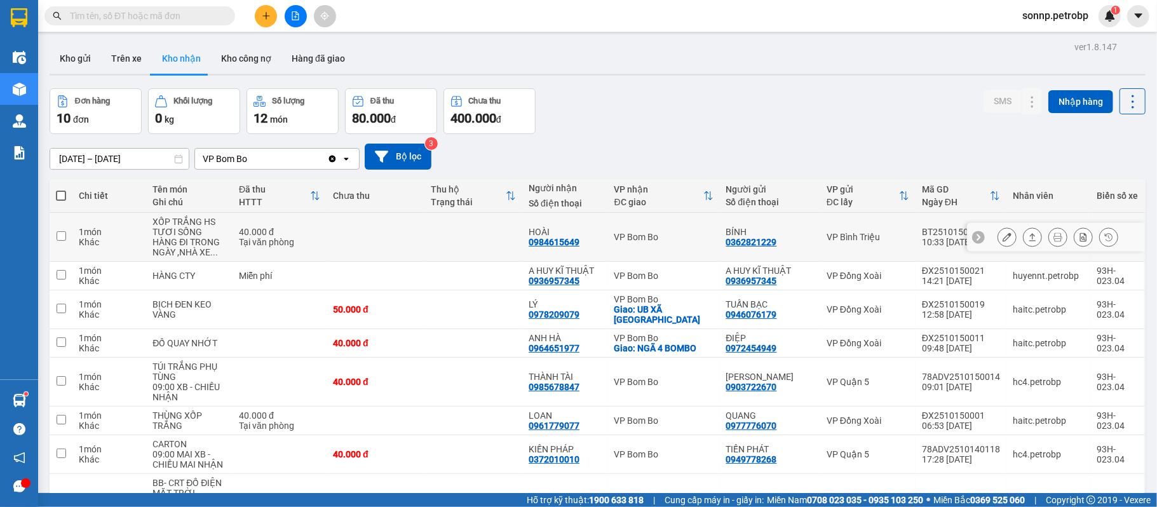
click at [377, 245] on td at bounding box center [375, 237] width 98 height 49
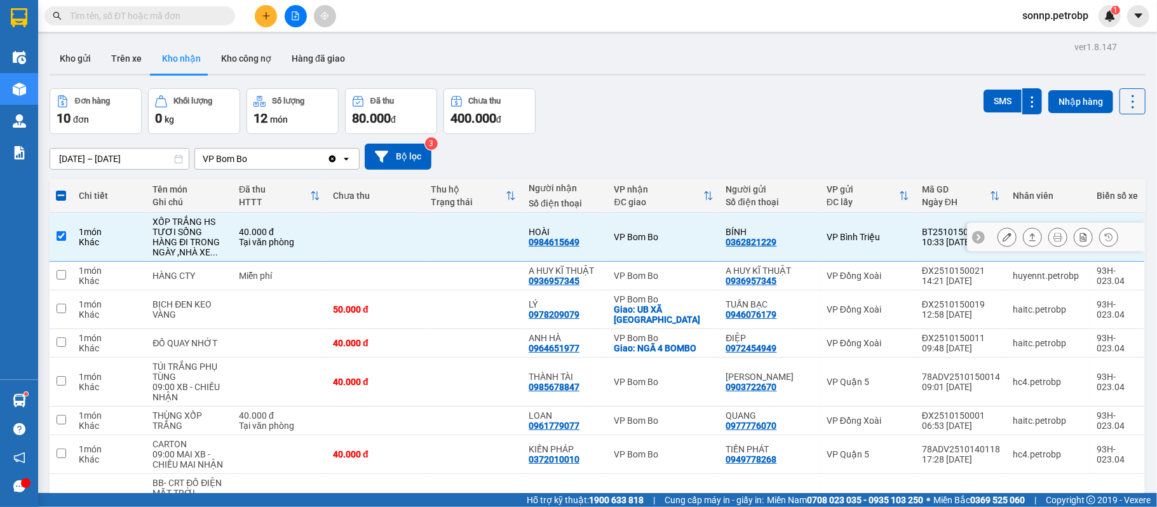
click at [377, 245] on td at bounding box center [375, 237] width 98 height 49
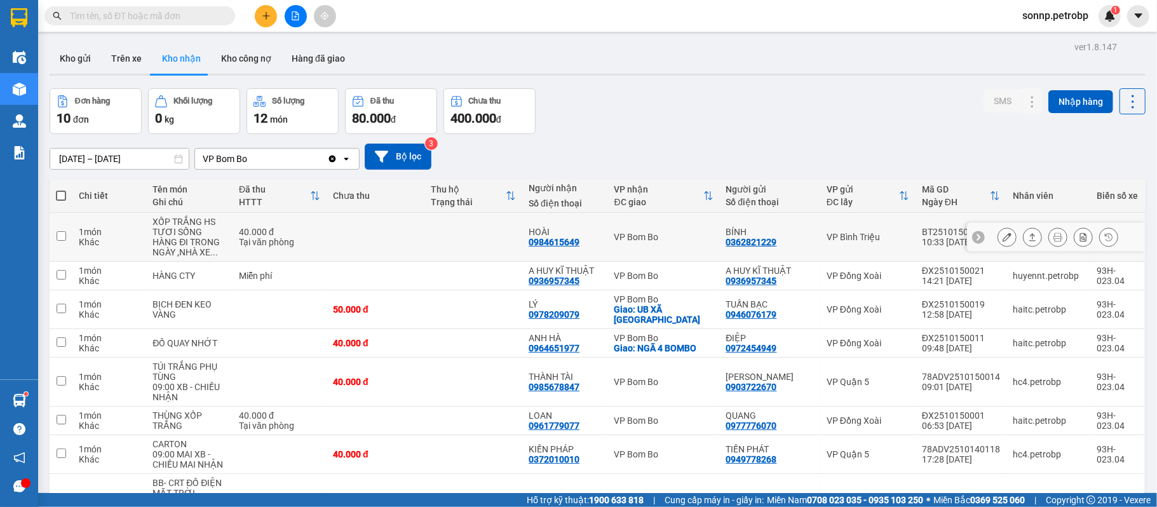
click at [387, 229] on td at bounding box center [375, 237] width 98 height 49
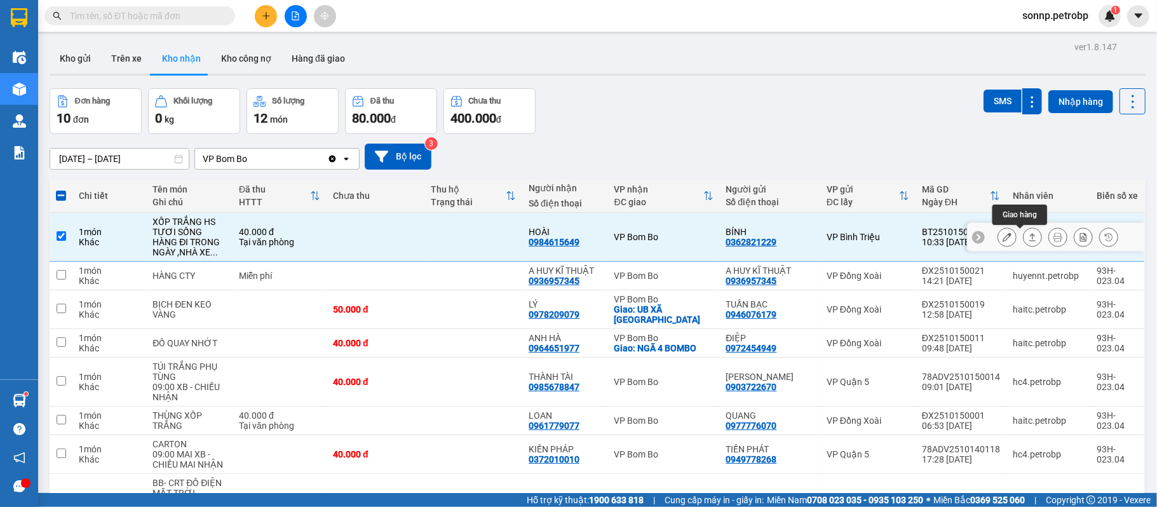
click at [1023, 232] on button at bounding box center [1032, 237] width 18 height 22
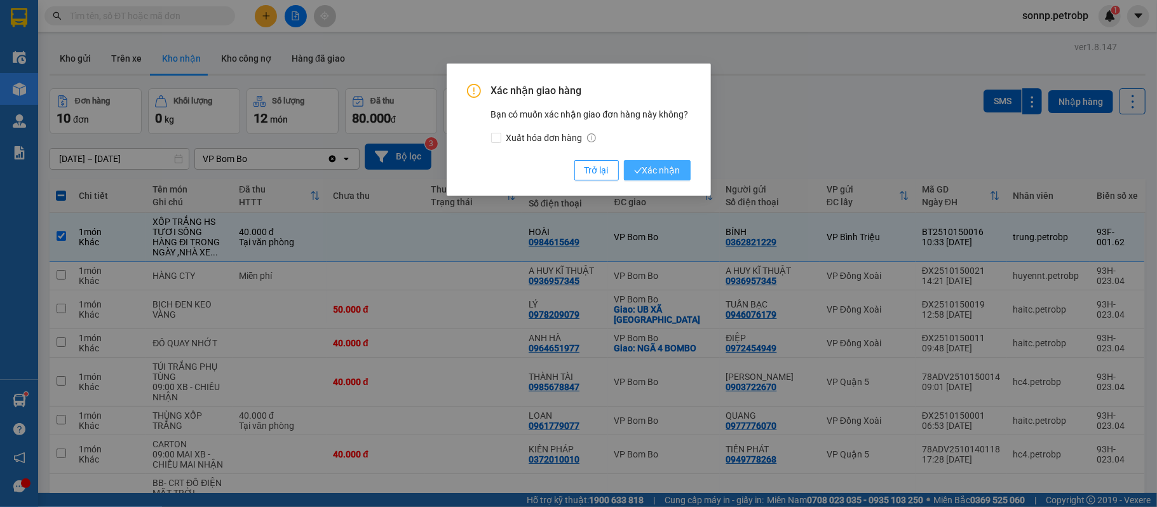
click at [679, 165] on span "Xác nhận" at bounding box center [657, 170] width 46 height 14
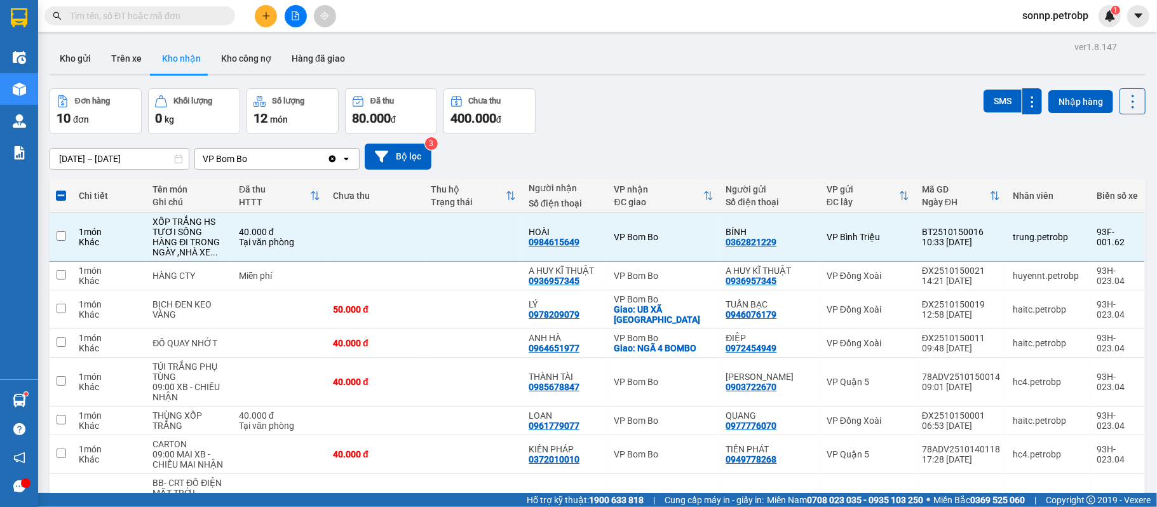
checkbox input "false"
